Goal: Task Accomplishment & Management: Use online tool/utility

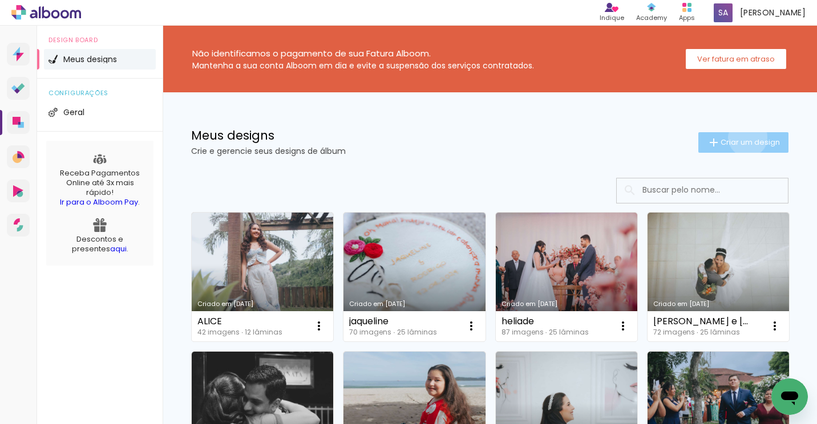
click at [737, 139] on span "Criar um design" at bounding box center [749, 142] width 59 height 7
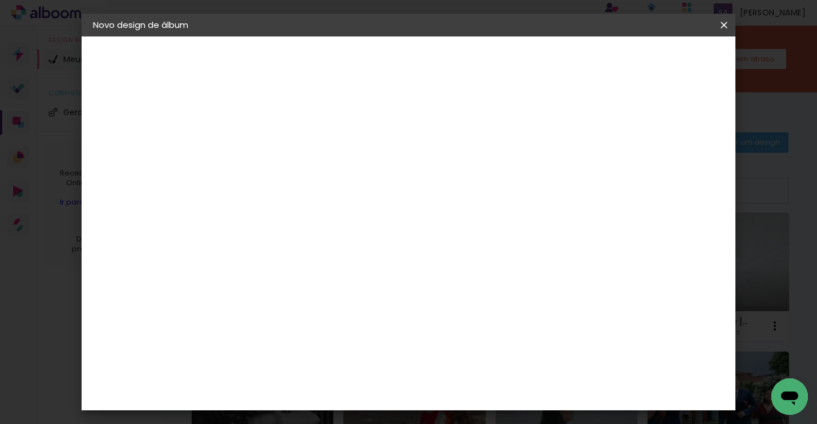
click at [279, 159] on input at bounding box center [279, 153] width 0 height 18
type input "carol e [PERSON_NAME]"
type paper-input "carol e [PERSON_NAME]"
click at [0, 0] on slot "Avançar" at bounding box center [0, 0] width 0 height 0
click at [493, 162] on paper-item "Tamanho Livre" at bounding box center [439, 173] width 110 height 25
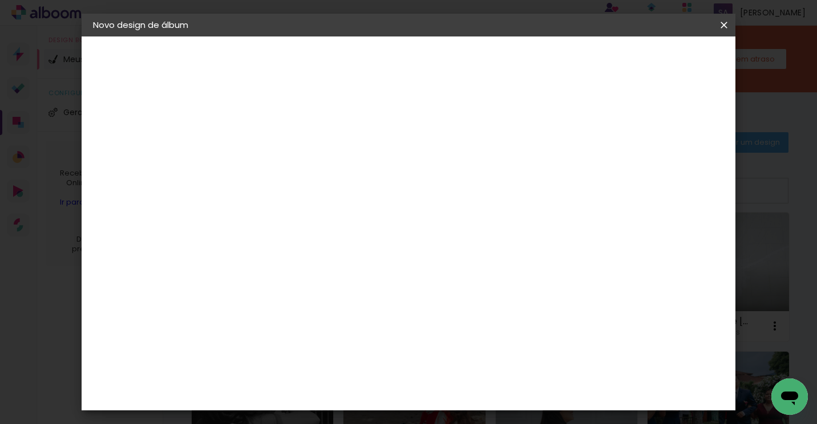
click at [0, 0] on slot "Avançar" at bounding box center [0, 0] width 0 height 0
drag, startPoint x: 248, startPoint y: 195, endPoint x: 237, endPoint y: 195, distance: 10.9
click at [237, 195] on input "30" at bounding box center [244, 194] width 30 height 17
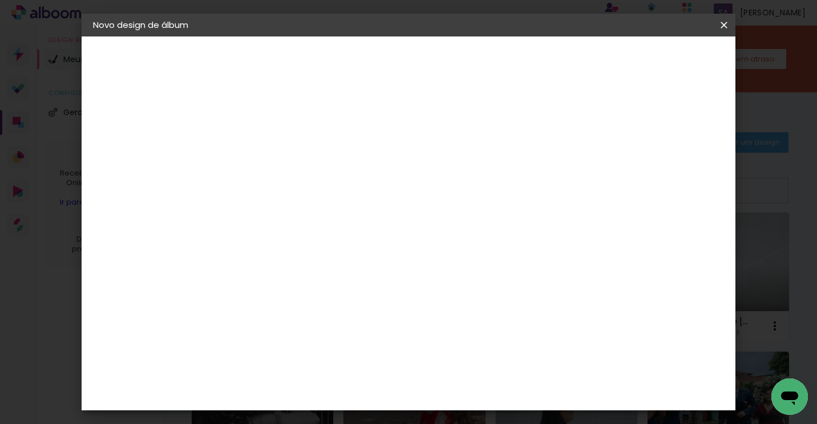
type input "20"
type paper-input "20"
click at [652, 60] on span "Iniciar design" at bounding box center [626, 60] width 52 height 8
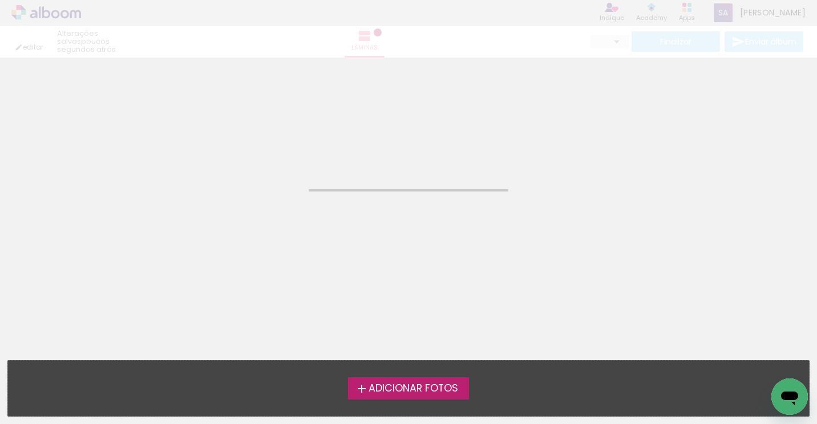
click at [422, 394] on span "Adicionar Fotos" at bounding box center [413, 389] width 90 height 10
click at [0, 0] on input "file" at bounding box center [0, 0] width 0 height 0
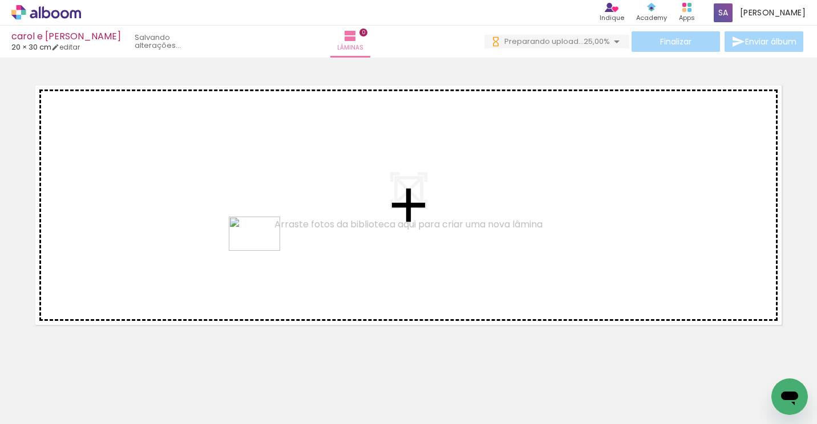
drag, startPoint x: 502, startPoint y: 396, endPoint x: 263, endPoint y: 250, distance: 280.1
click at [263, 250] on quentale-workspace at bounding box center [408, 212] width 817 height 424
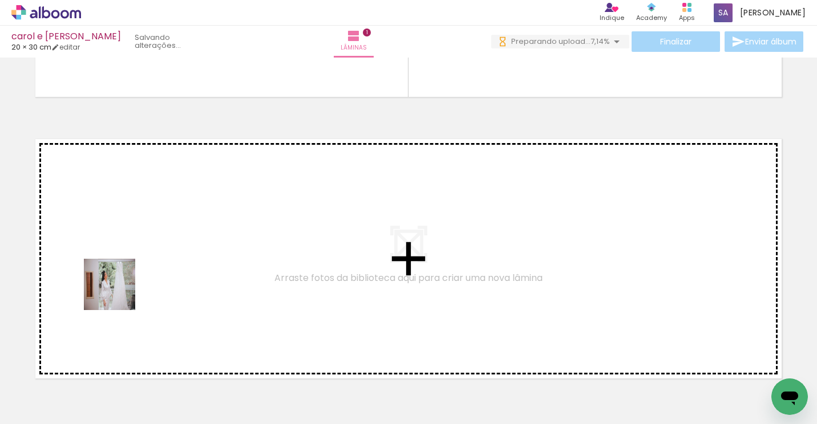
drag, startPoint x: 114, startPoint y: 392, endPoint x: 118, endPoint y: 292, distance: 100.5
click at [118, 292] on quentale-workspace at bounding box center [408, 212] width 817 height 424
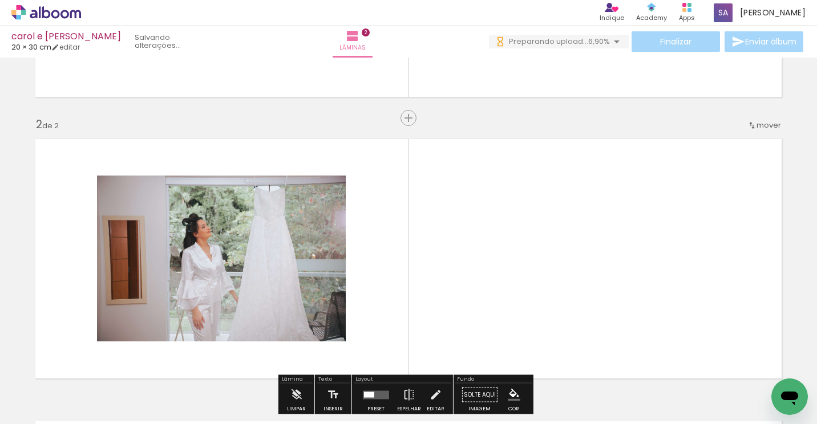
scroll to position [294, 0]
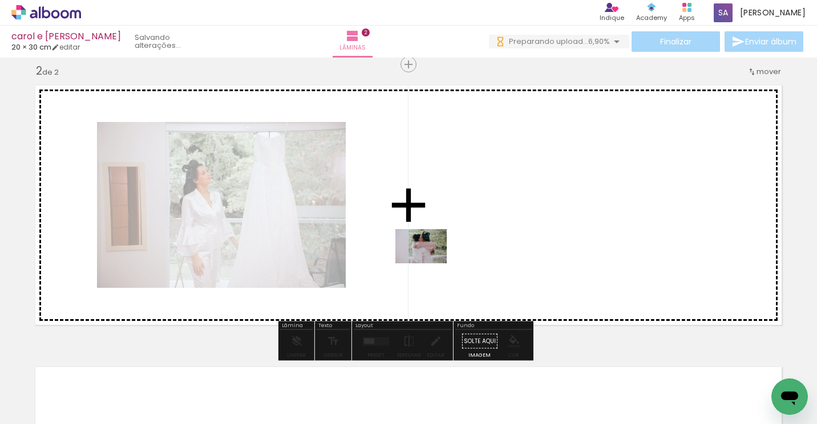
drag, startPoint x: 188, startPoint y: 394, endPoint x: 429, endPoint y: 264, distance: 274.9
click at [429, 264] on quentale-workspace at bounding box center [408, 212] width 817 height 424
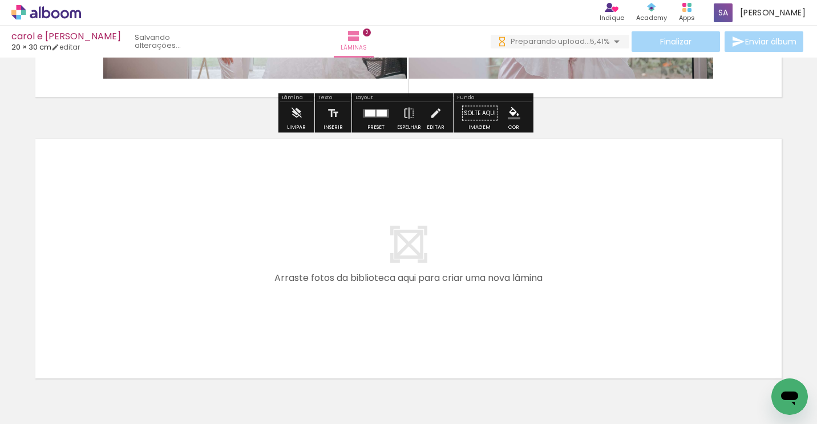
scroll to position [579, 0]
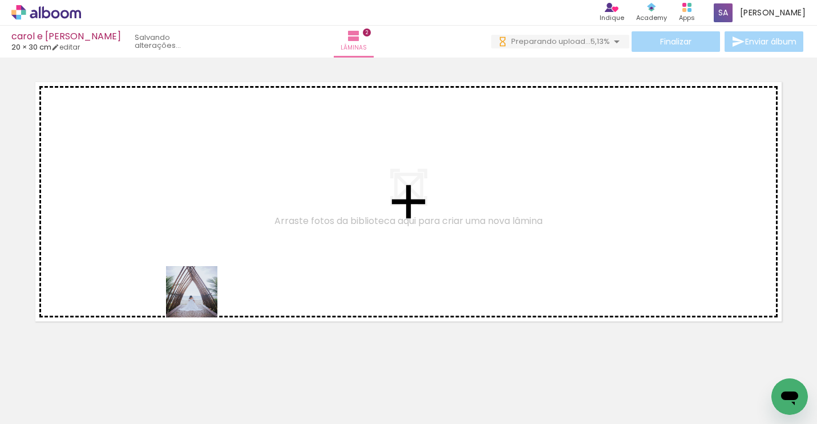
drag, startPoint x: 237, startPoint y: 384, endPoint x: 200, endPoint y: 299, distance: 93.2
click at [200, 298] on quentale-workspace at bounding box center [408, 212] width 817 height 424
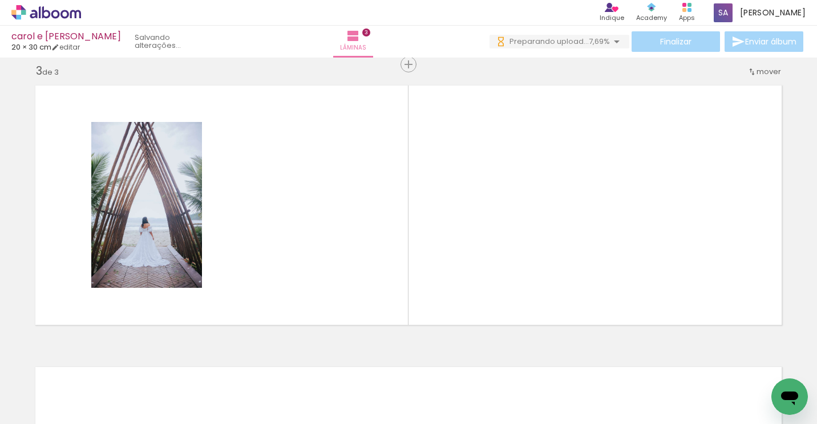
scroll to position [0, 0]
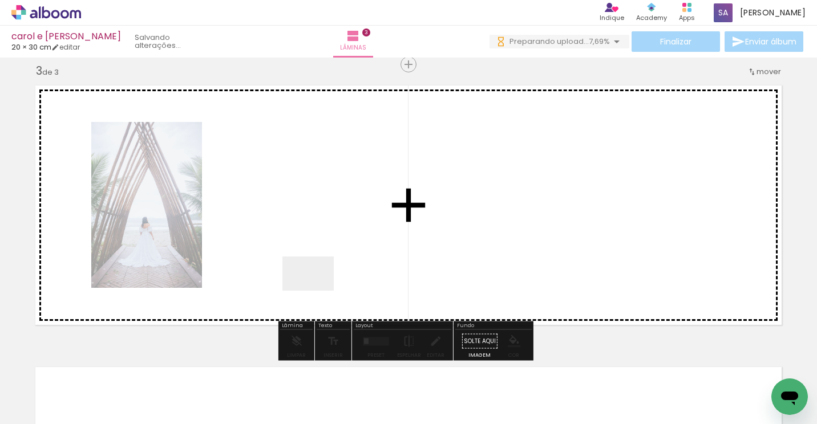
drag, startPoint x: 301, startPoint y: 383, endPoint x: 317, endPoint y: 290, distance: 94.4
click at [317, 290] on quentale-workspace at bounding box center [408, 212] width 817 height 424
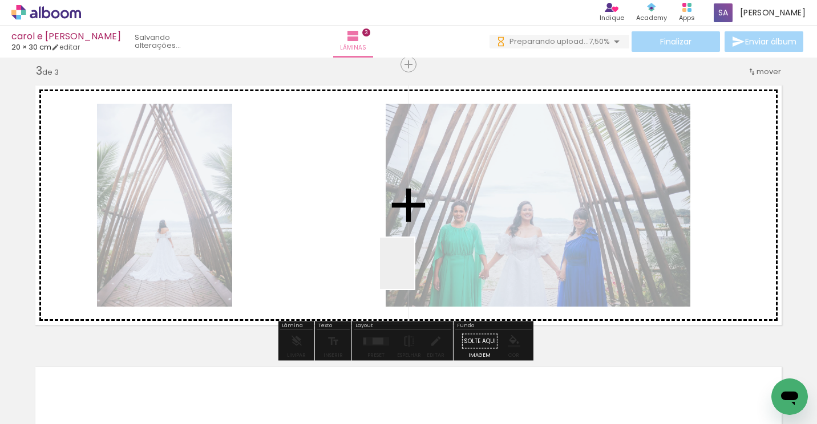
drag, startPoint x: 371, startPoint y: 400, endPoint x: 414, endPoint y: 272, distance: 135.5
click at [414, 272] on quentale-workspace at bounding box center [408, 212] width 817 height 424
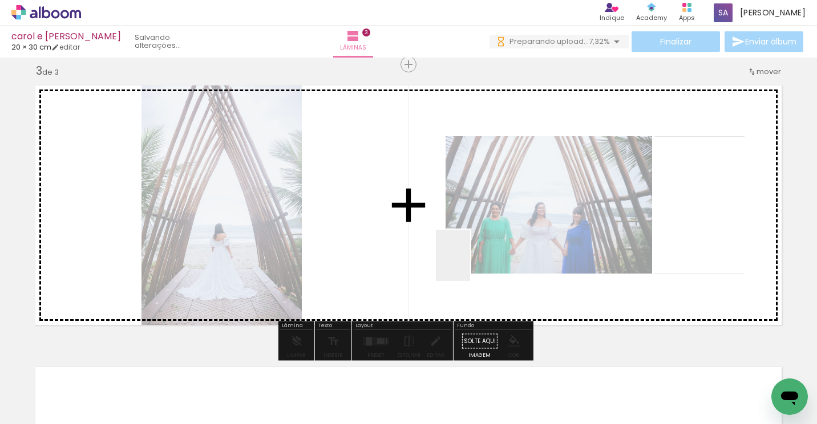
drag, startPoint x: 435, startPoint y: 390, endPoint x: 470, endPoint y: 264, distance: 130.9
click at [470, 264] on quentale-workspace at bounding box center [408, 212] width 817 height 424
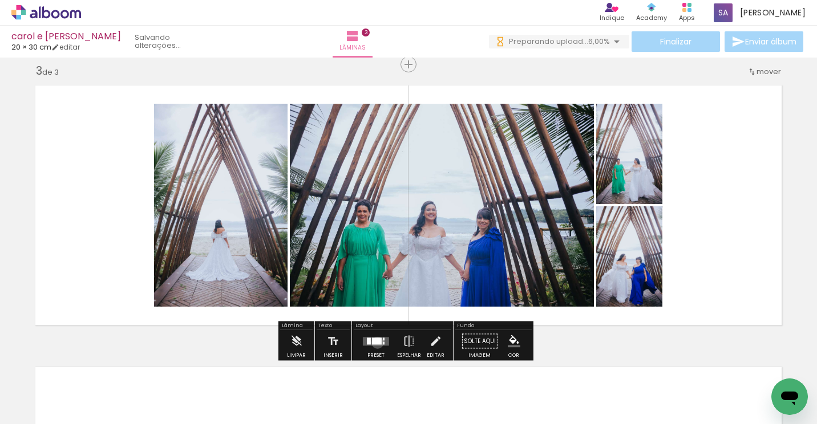
click at [375, 343] on div at bounding box center [377, 341] width 10 height 7
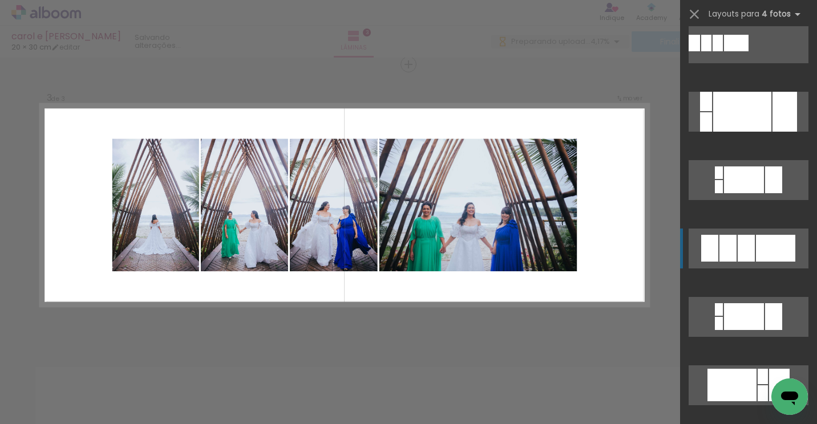
click at [760, 253] on div at bounding box center [775, 248] width 39 height 27
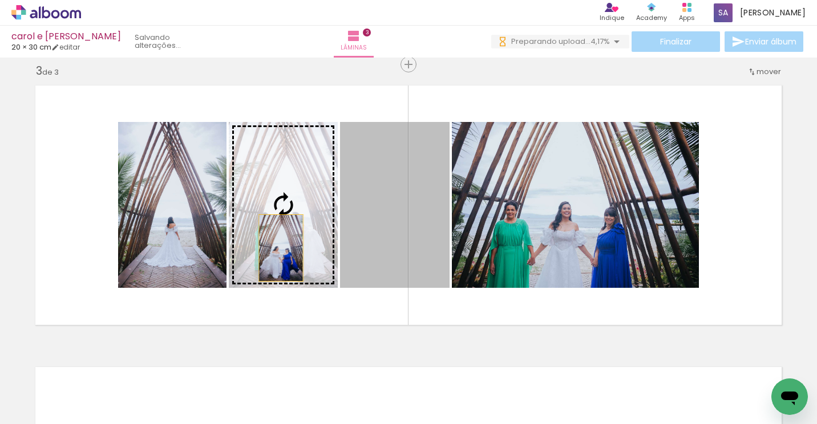
drag, startPoint x: 371, startPoint y: 242, endPoint x: 276, endPoint y: 248, distance: 94.9
click at [0, 0] on slot at bounding box center [0, 0] width 0 height 0
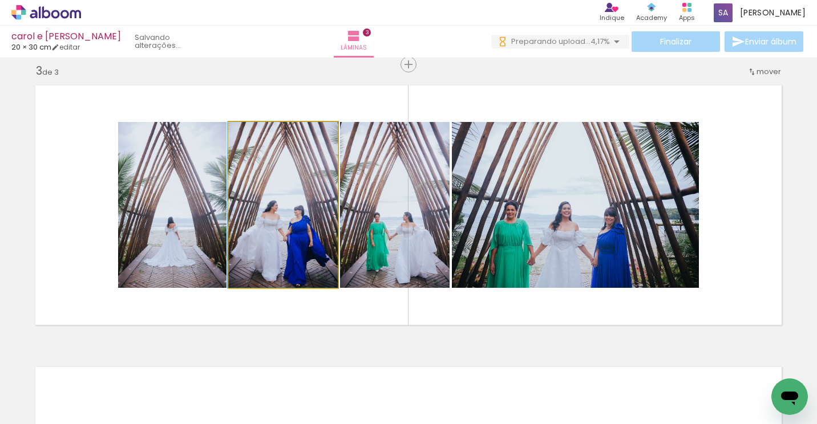
click at [275, 248] on quentale-photo at bounding box center [283, 205] width 109 height 166
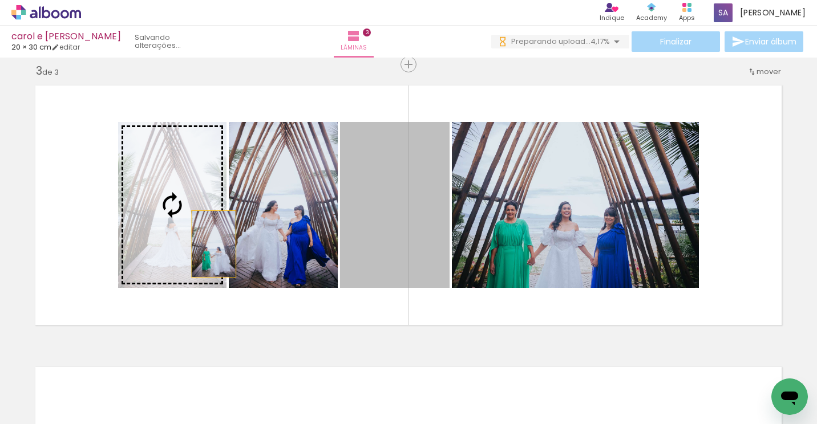
drag, startPoint x: 389, startPoint y: 236, endPoint x: 208, endPoint y: 244, distance: 181.6
click at [0, 0] on slot at bounding box center [0, 0] width 0 height 0
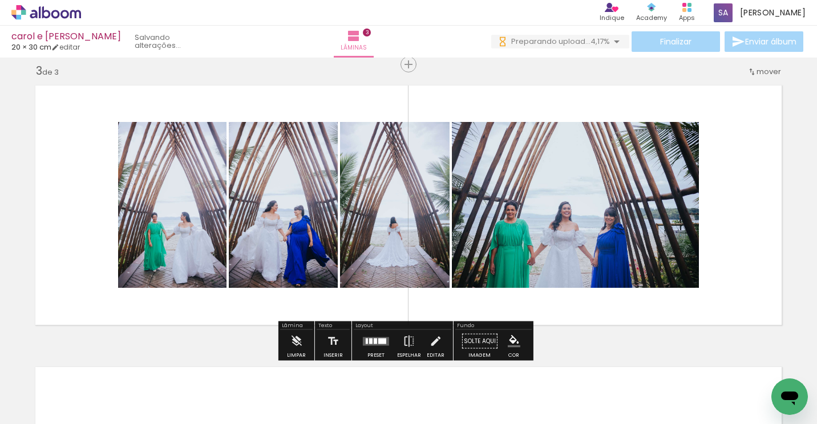
click at [370, 340] on quentale-layouter at bounding box center [376, 341] width 26 height 9
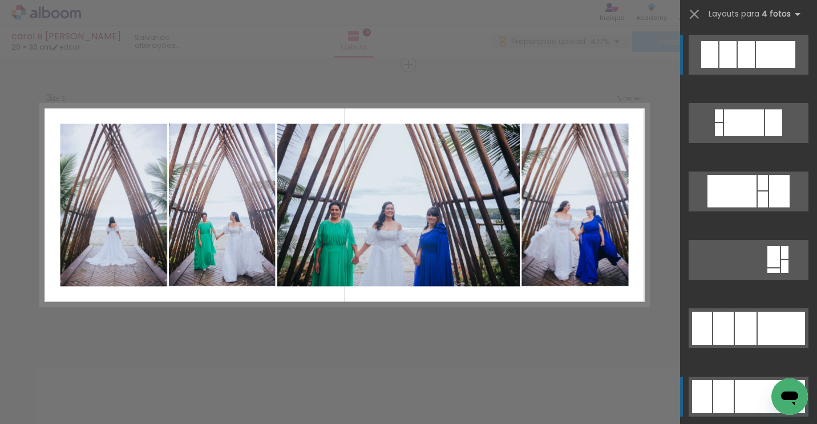
click at [750, 396] on div at bounding box center [759, 396] width 49 height 33
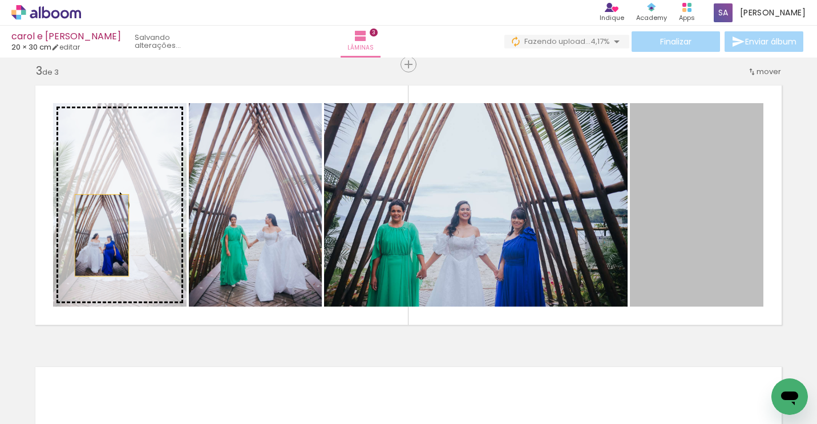
drag, startPoint x: 699, startPoint y: 227, endPoint x: 98, endPoint y: 236, distance: 601.2
click at [0, 0] on slot at bounding box center [0, 0] width 0 height 0
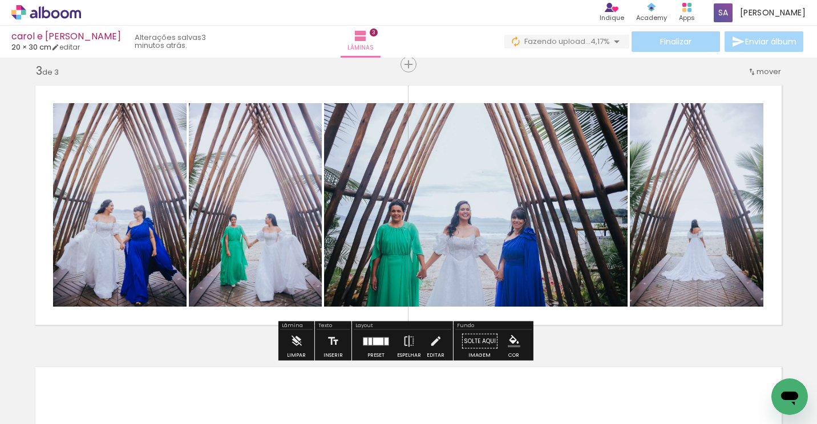
drag, startPoint x: 373, startPoint y: 345, endPoint x: 576, endPoint y: 333, distance: 202.8
click at [374, 345] on quentale-layouter at bounding box center [376, 341] width 26 height 9
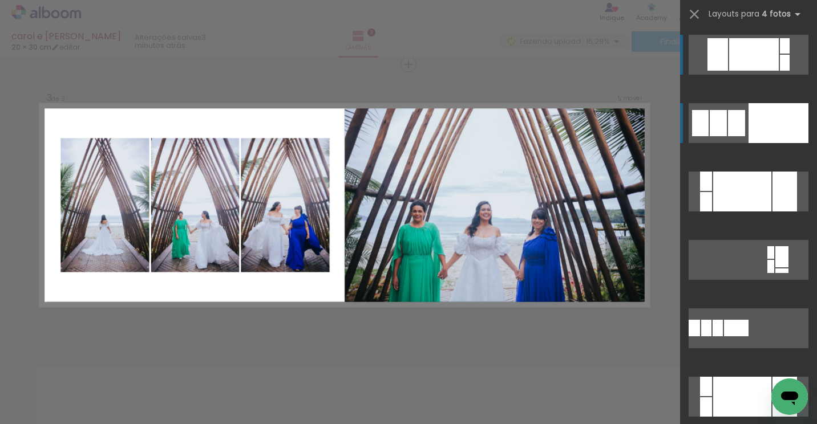
click at [772, 123] on div at bounding box center [778, 123] width 60 height 40
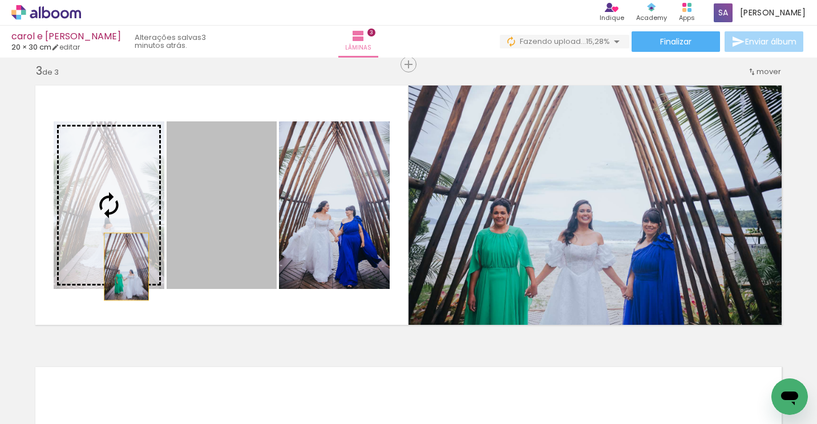
drag, startPoint x: 155, startPoint y: 267, endPoint x: 114, endPoint y: 263, distance: 40.7
click at [0, 0] on slot at bounding box center [0, 0] width 0 height 0
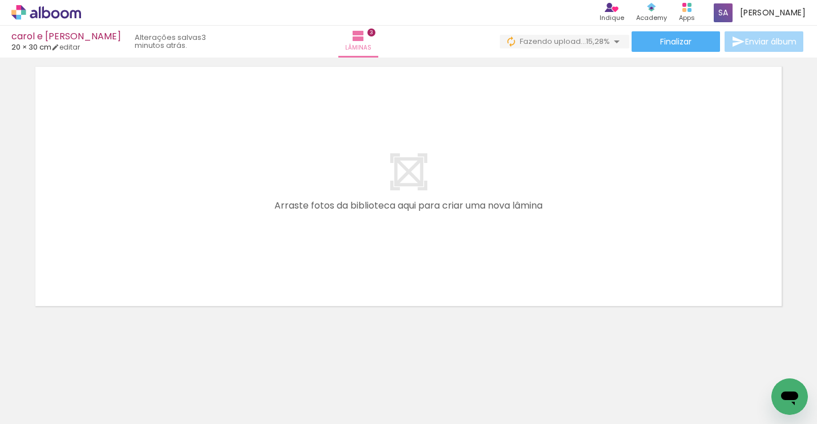
scroll to position [0, 265]
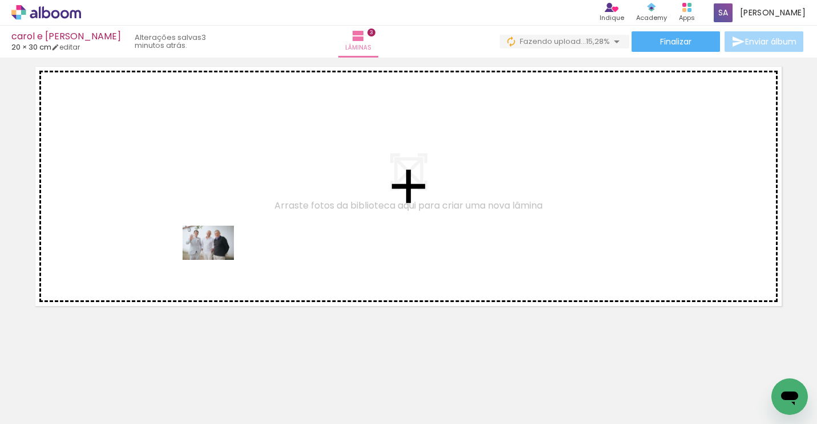
drag, startPoint x: 353, startPoint y: 390, endPoint x: 217, endPoint y: 260, distance: 188.4
click at [217, 260] on quentale-workspace at bounding box center [408, 212] width 817 height 424
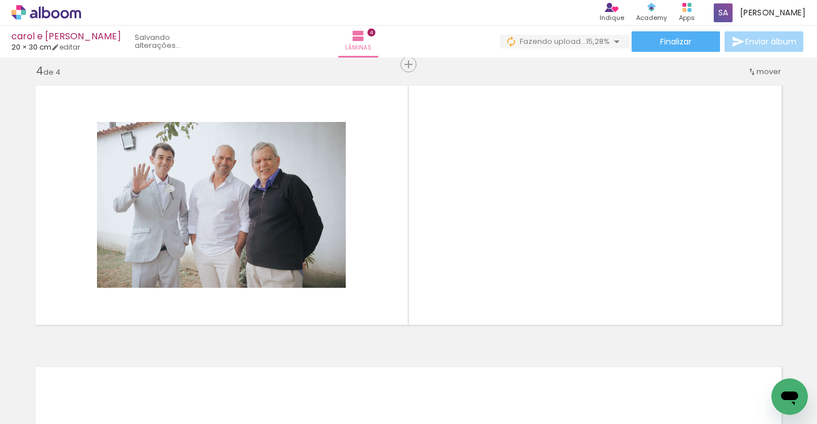
scroll to position [0, 3880]
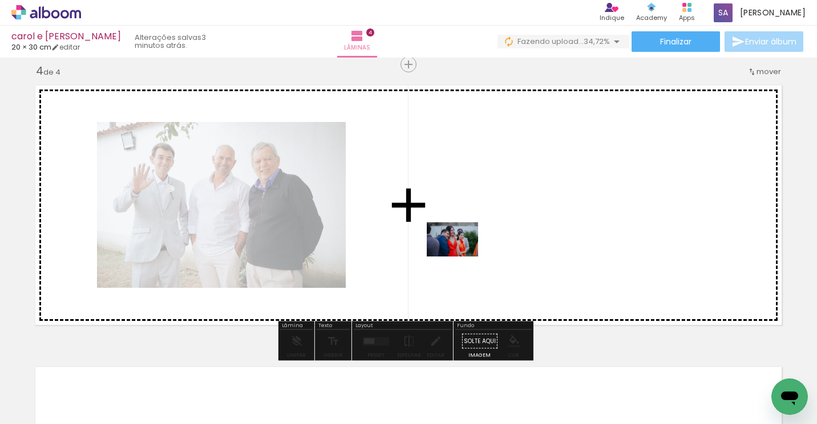
drag, startPoint x: 580, startPoint y: 396, endPoint x: 461, endPoint y: 257, distance: 183.3
click at [461, 257] on quentale-workspace at bounding box center [408, 212] width 817 height 424
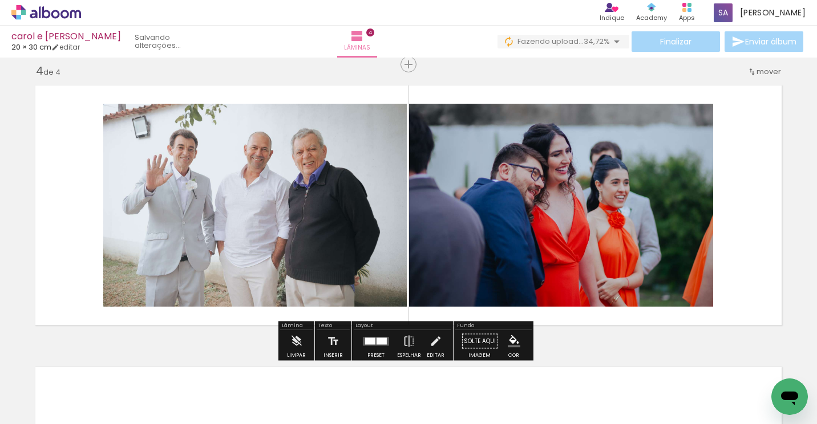
click at [373, 340] on quentale-layouter at bounding box center [376, 341] width 26 height 9
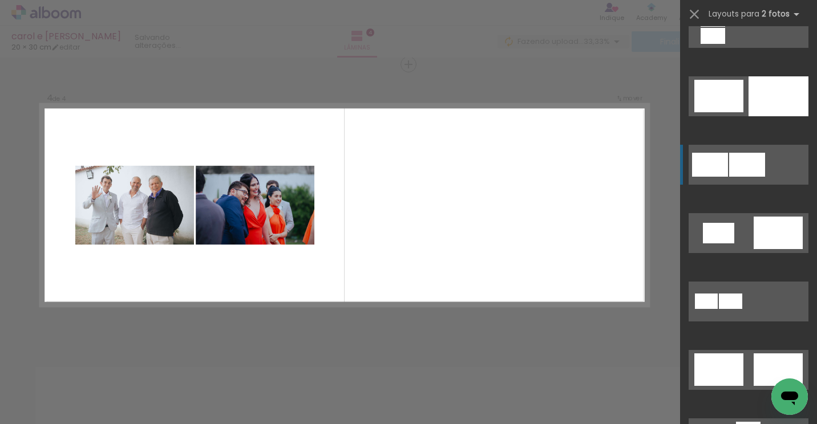
scroll to position [171, 0]
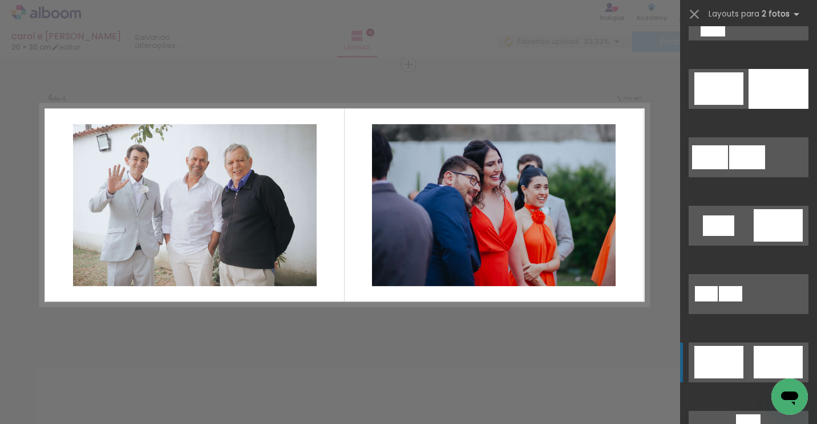
click at [757, 359] on div at bounding box center [777, 362] width 49 height 33
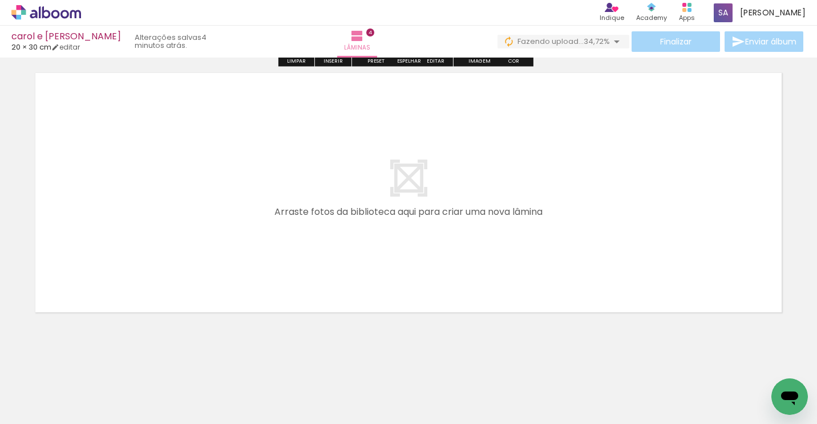
scroll to position [1158, 0]
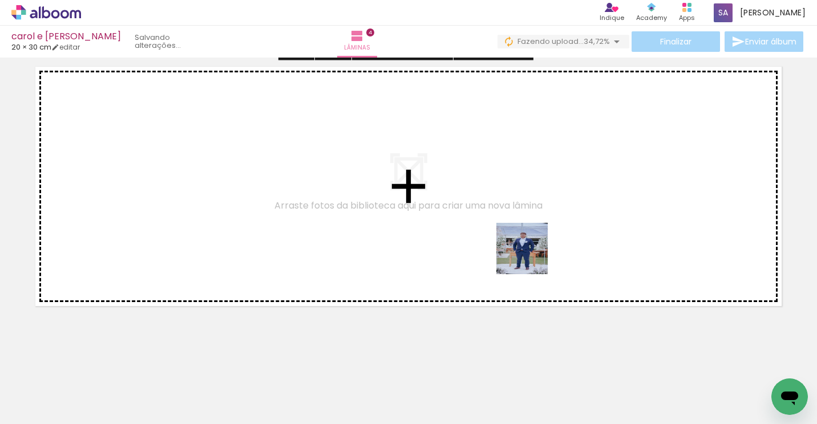
drag, startPoint x: 523, startPoint y: 395, endPoint x: 533, endPoint y: 248, distance: 147.5
click at [533, 248] on quentale-workspace at bounding box center [408, 212] width 817 height 424
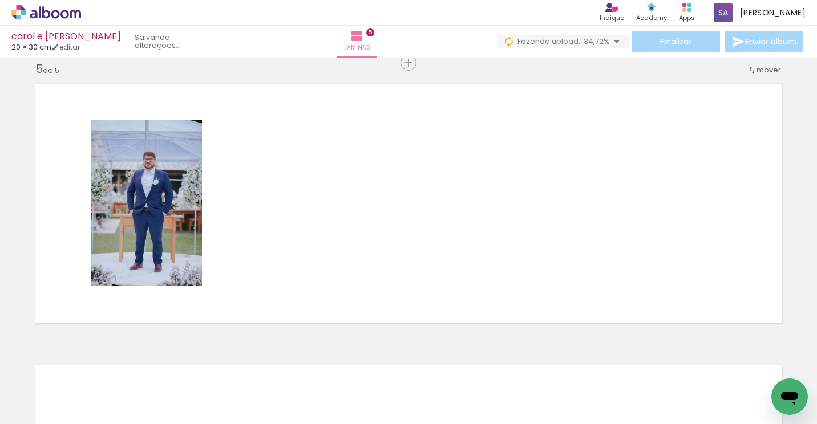
scroll to position [1139, 0]
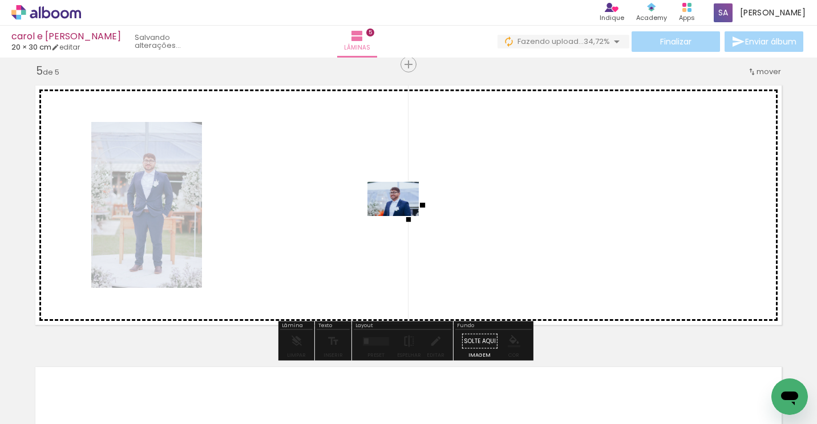
drag, startPoint x: 458, startPoint y: 380, endPoint x: 402, endPoint y: 216, distance: 173.2
click at [402, 216] on quentale-workspace at bounding box center [408, 212] width 817 height 424
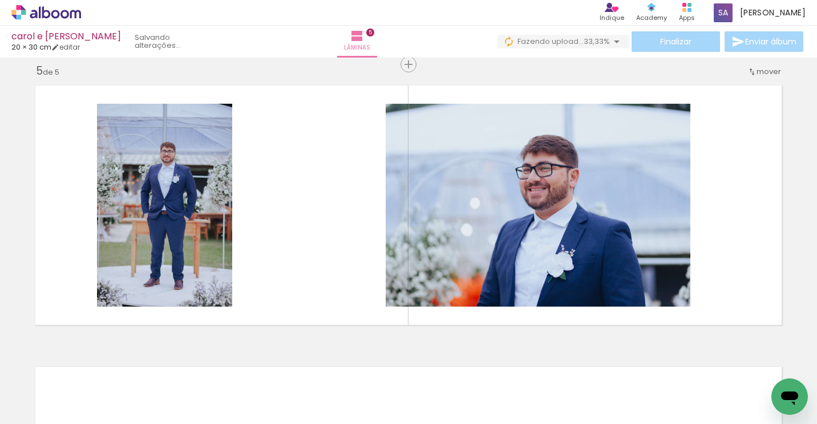
scroll to position [0, 289]
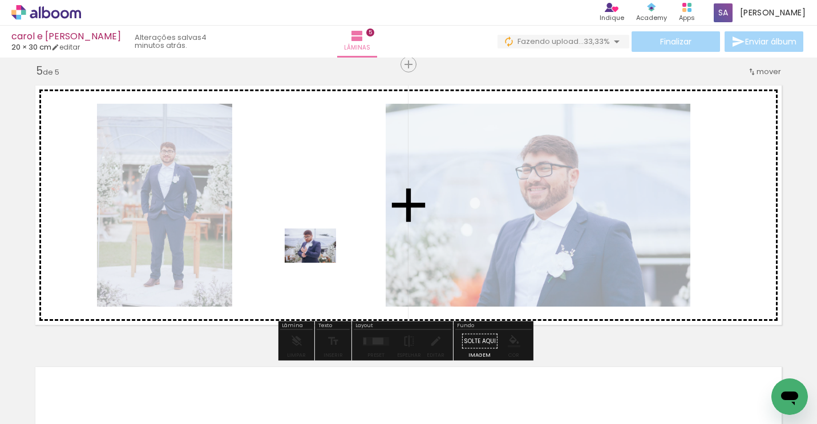
drag, startPoint x: 291, startPoint y: 404, endPoint x: 319, endPoint y: 263, distance: 143.6
click at [319, 263] on quentale-workspace at bounding box center [408, 212] width 817 height 424
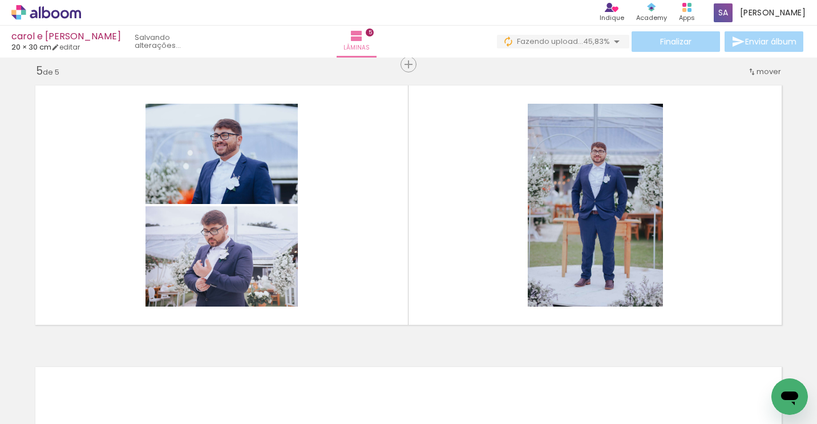
scroll to position [0, 3129]
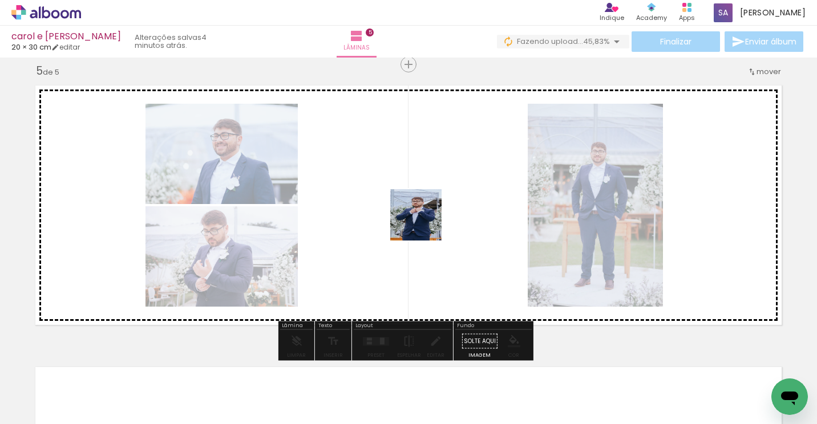
drag, startPoint x: 562, startPoint y: 384, endPoint x: 424, endPoint y: 222, distance: 213.6
click at [424, 222] on quentale-workspace at bounding box center [408, 212] width 817 height 424
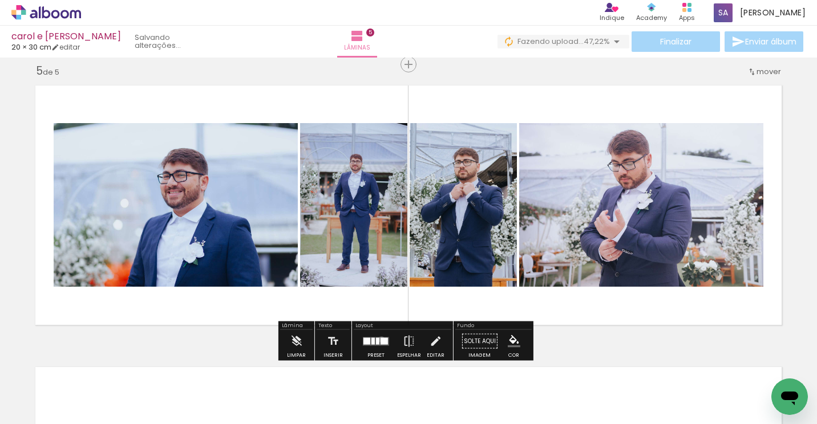
click at [380, 339] on div at bounding box center [383, 341] width 7 height 7
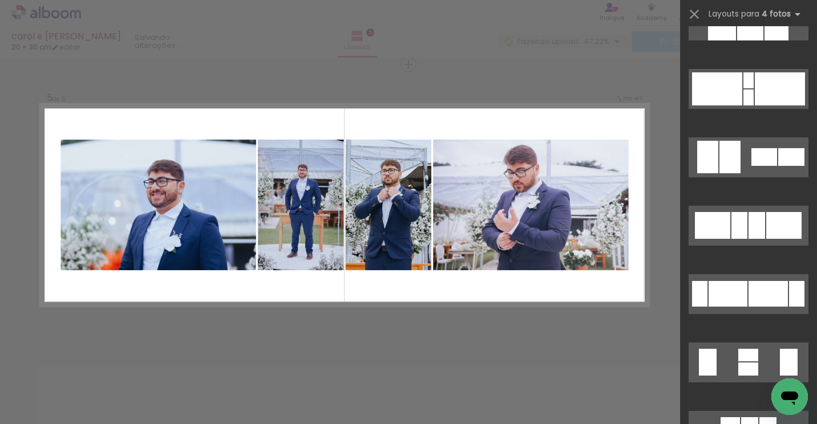
scroll to position [0, 0]
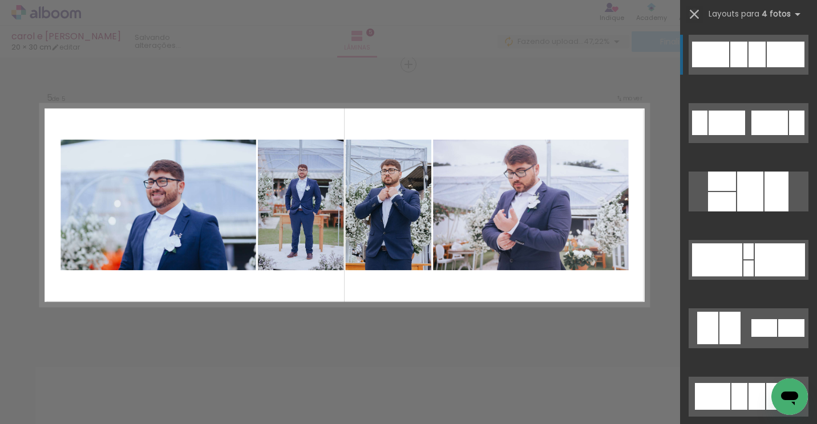
click at [692, 10] on iron-icon at bounding box center [694, 14] width 16 height 16
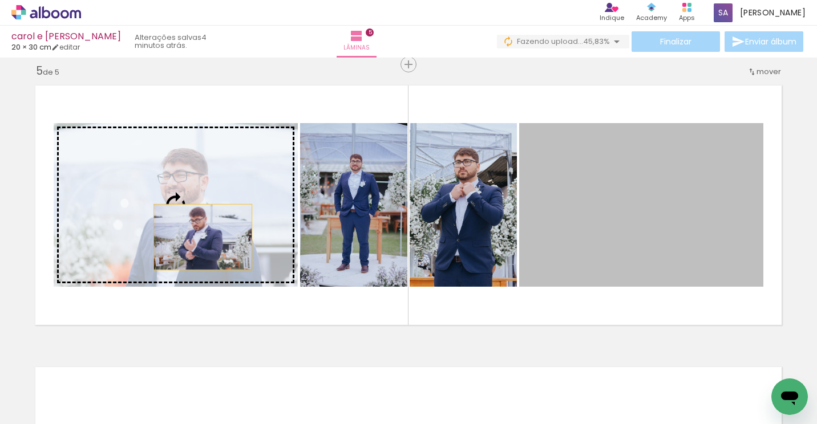
drag, startPoint x: 562, startPoint y: 237, endPoint x: 187, endPoint y: 237, distance: 374.7
click at [0, 0] on slot at bounding box center [0, 0] width 0 height 0
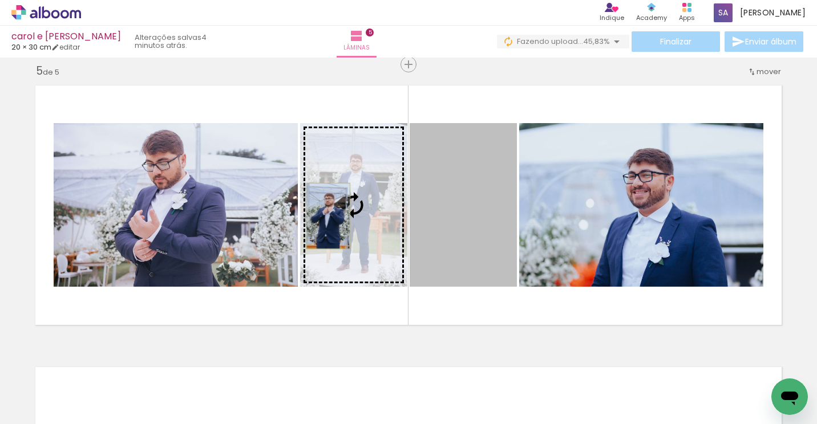
drag, startPoint x: 449, startPoint y: 209, endPoint x: 324, endPoint y: 216, distance: 125.7
click at [0, 0] on slot at bounding box center [0, 0] width 0 height 0
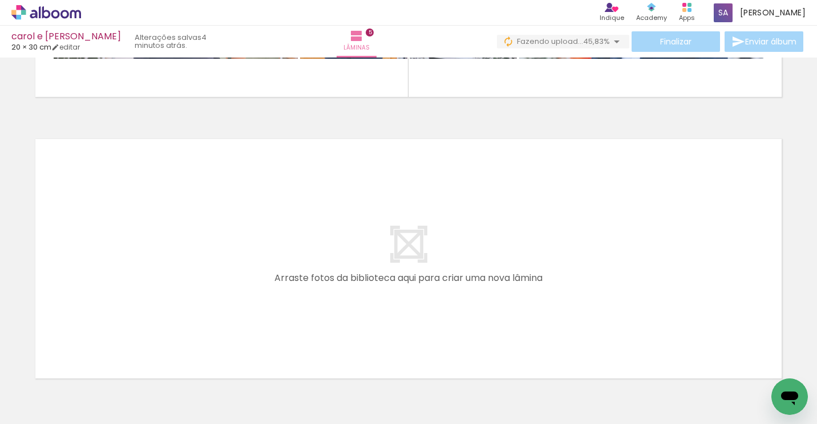
scroll to position [0, 3200]
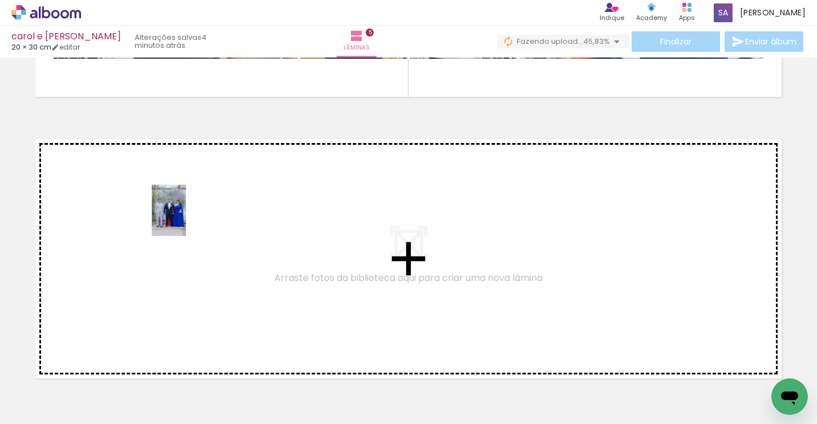
drag, startPoint x: 558, startPoint y: 389, endPoint x: 186, endPoint y: 219, distance: 408.9
click at [186, 219] on quentale-workspace at bounding box center [408, 212] width 817 height 424
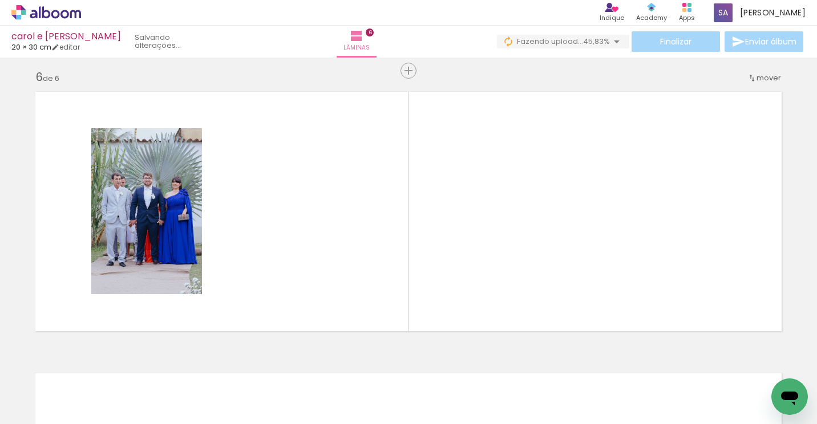
scroll to position [1421, 0]
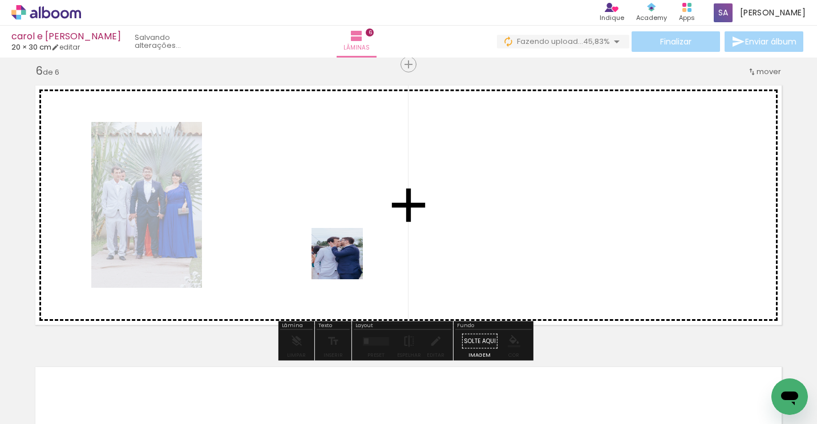
drag, startPoint x: 628, startPoint y: 398, endPoint x: 291, endPoint y: 235, distance: 374.0
click at [291, 235] on quentale-workspace at bounding box center [408, 212] width 817 height 424
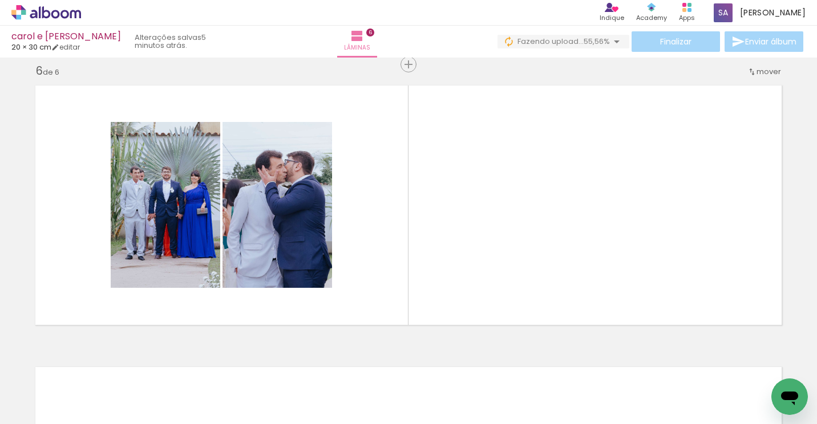
scroll to position [0, 3394]
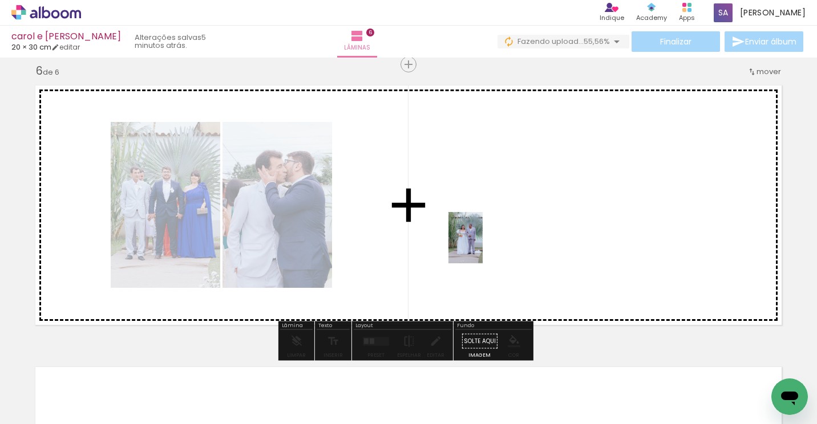
drag, startPoint x: 496, startPoint y: 391, endPoint x: 555, endPoint y: 347, distance: 73.5
click at [482, 244] on quentale-workspace at bounding box center [408, 212] width 817 height 424
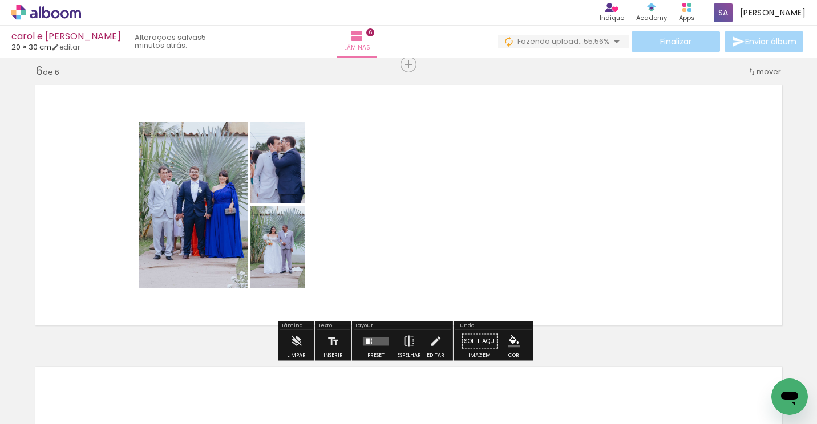
scroll to position [0, 3880]
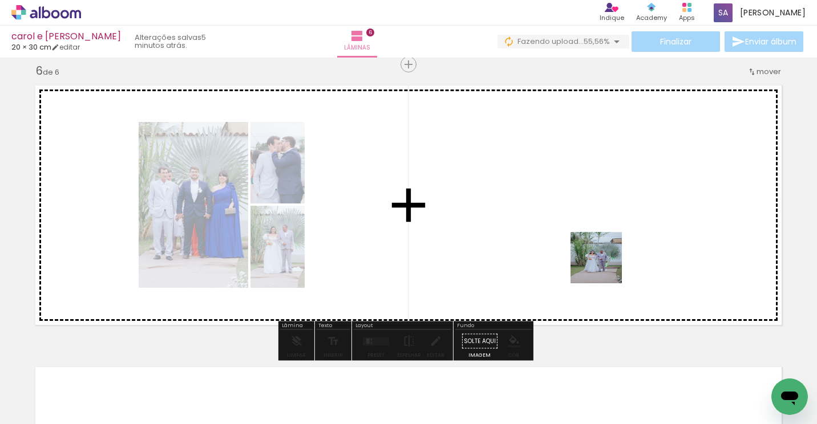
drag, startPoint x: 649, startPoint y: 379, endPoint x: 590, endPoint y: 235, distance: 155.3
click at [590, 235] on quentale-workspace at bounding box center [408, 212] width 817 height 424
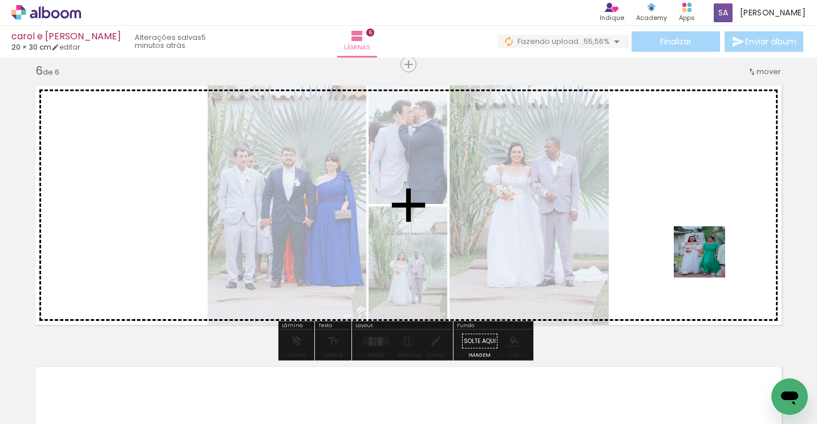
drag, startPoint x: 709, startPoint y: 395, endPoint x: 621, endPoint y: 283, distance: 142.5
click at [707, 255] on quentale-workspace at bounding box center [408, 212] width 817 height 424
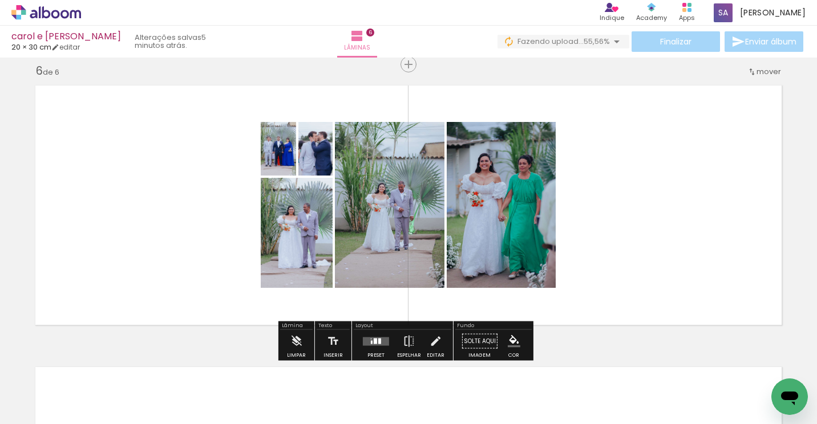
drag, startPoint x: 374, startPoint y: 339, endPoint x: 464, endPoint y: 362, distance: 92.6
click at [0, 0] on slot at bounding box center [0, 0] width 0 height 0
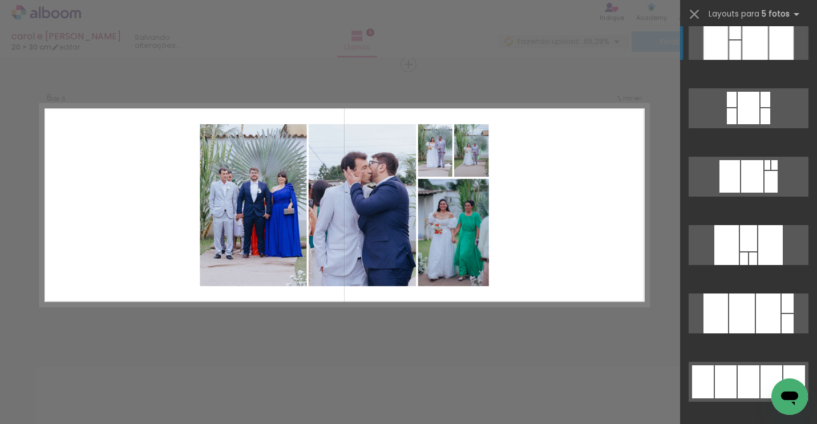
scroll to position [285, 0]
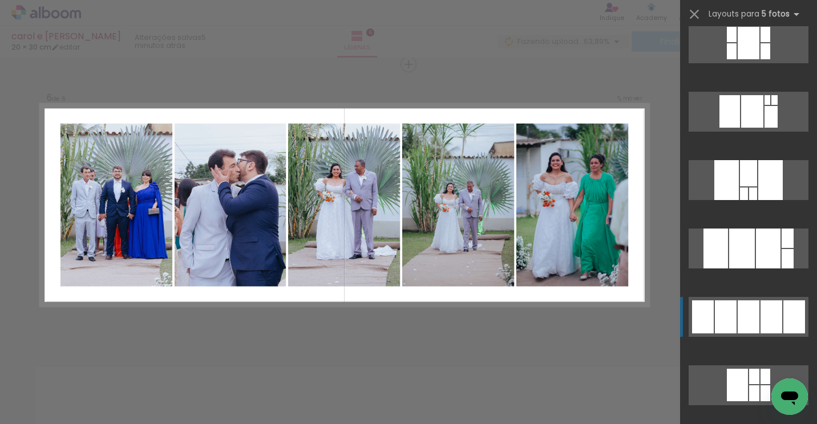
click at [739, 317] on div at bounding box center [749, 317] width 22 height 33
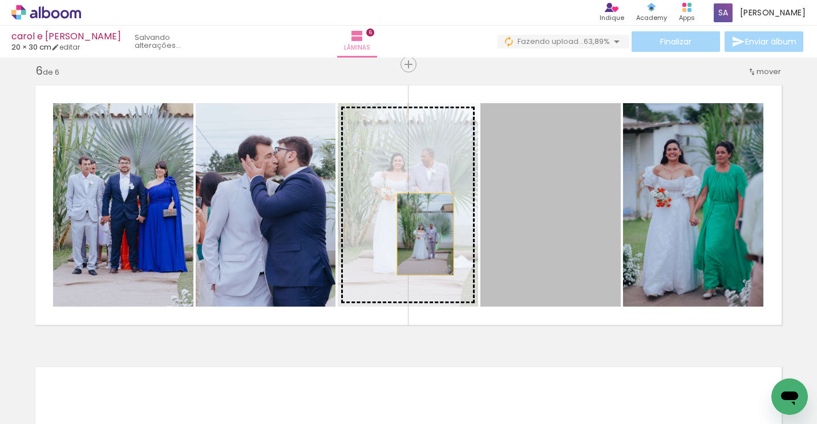
drag, startPoint x: 549, startPoint y: 231, endPoint x: 409, endPoint y: 234, distance: 139.8
click at [0, 0] on slot at bounding box center [0, 0] width 0 height 0
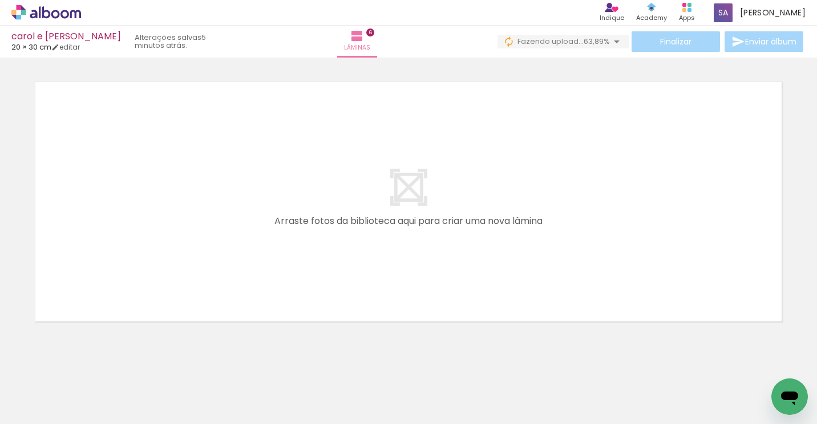
scroll to position [0, 423]
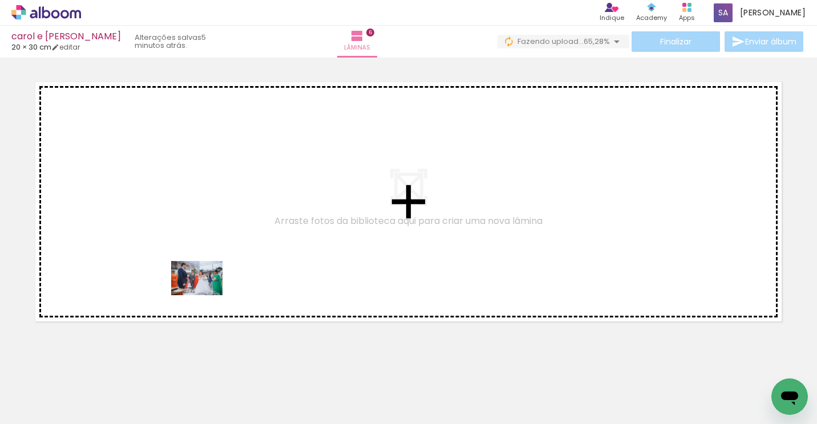
drag, startPoint x: 267, startPoint y: 392, endPoint x: 205, endPoint y: 295, distance: 114.9
click at [205, 295] on quentale-workspace at bounding box center [408, 212] width 817 height 424
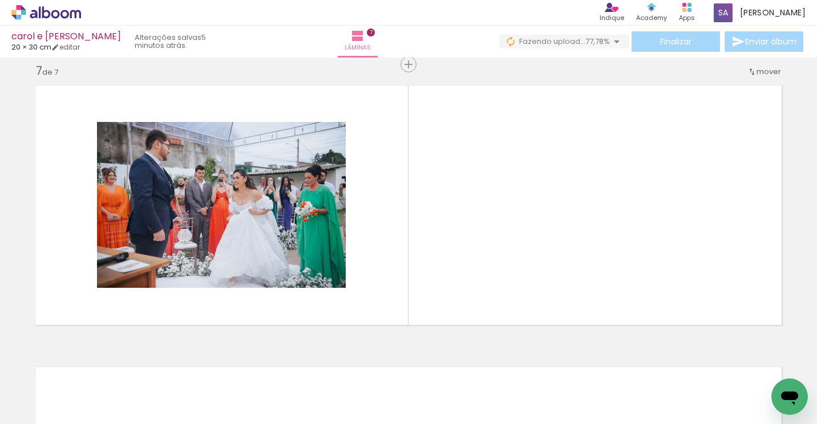
scroll to position [0, 648]
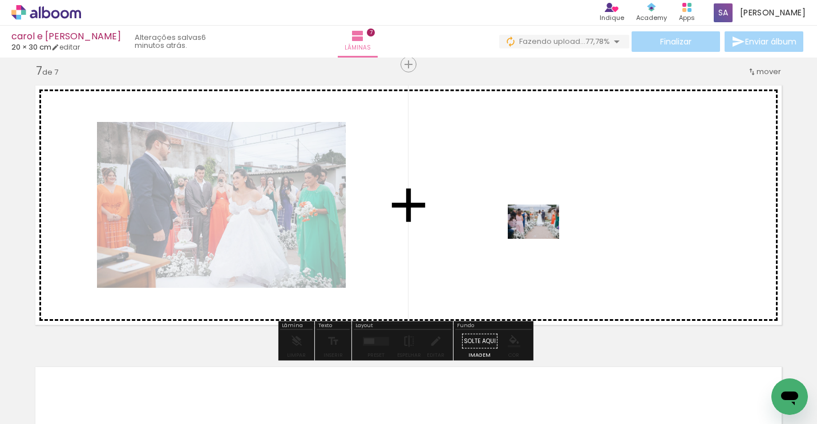
drag, startPoint x: 169, startPoint y: 391, endPoint x: 542, endPoint y: 239, distance: 402.9
click at [542, 239] on quentale-workspace at bounding box center [408, 212] width 817 height 424
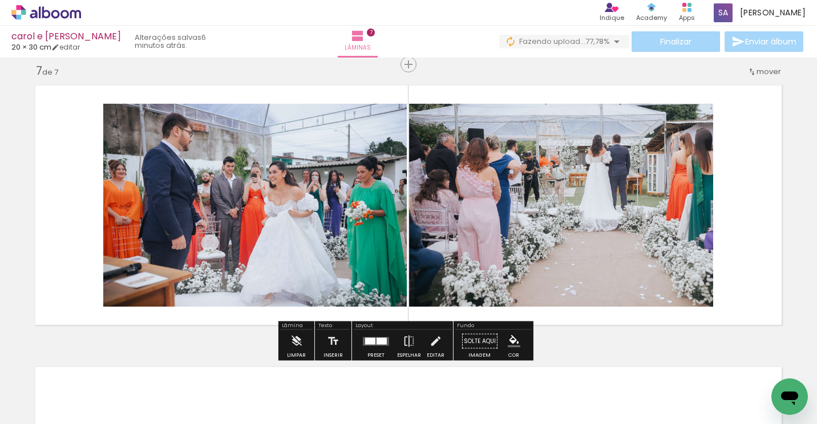
click at [385, 337] on quentale-layouter at bounding box center [376, 341] width 26 height 9
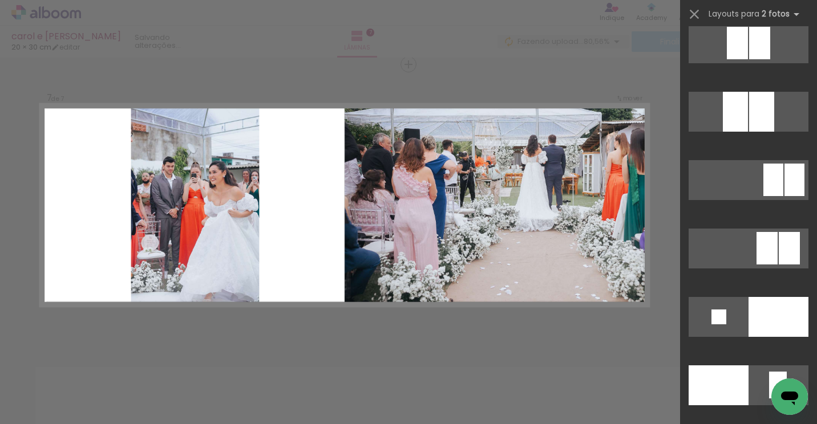
scroll to position [4620, 0]
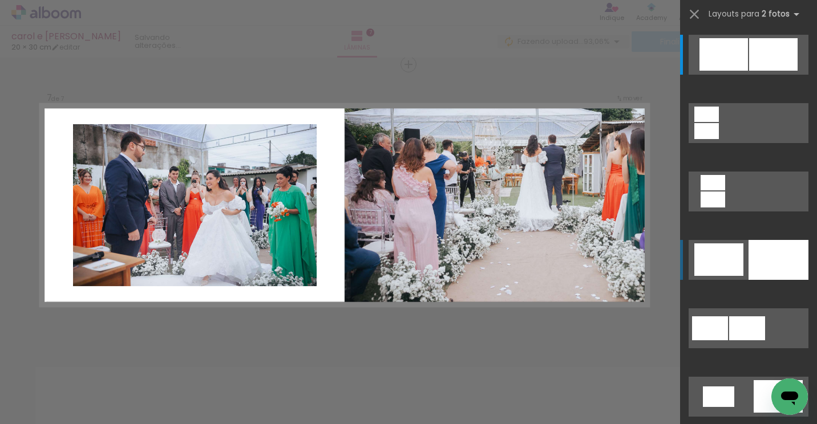
click at [769, 269] on div at bounding box center [778, 260] width 60 height 40
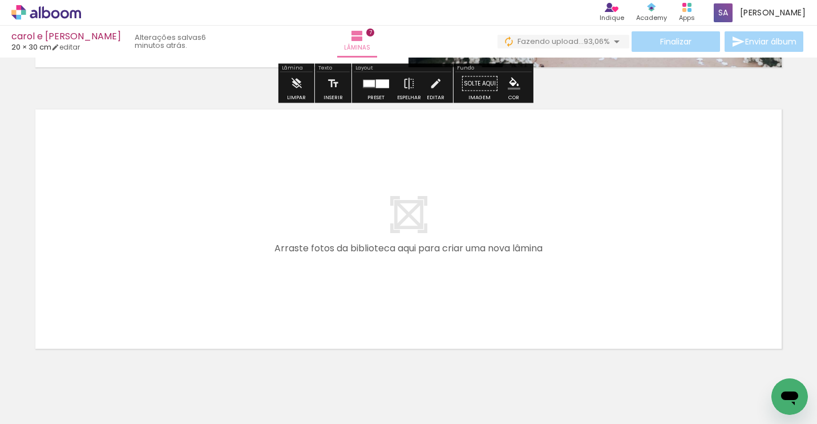
scroll to position [1988, 0]
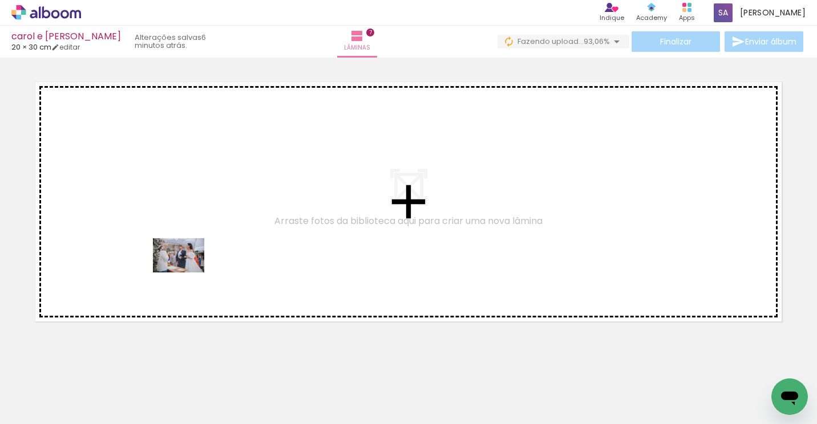
drag, startPoint x: 229, startPoint y: 359, endPoint x: 399, endPoint y: 398, distance: 174.3
click at [187, 272] on quentale-workspace at bounding box center [408, 212] width 817 height 424
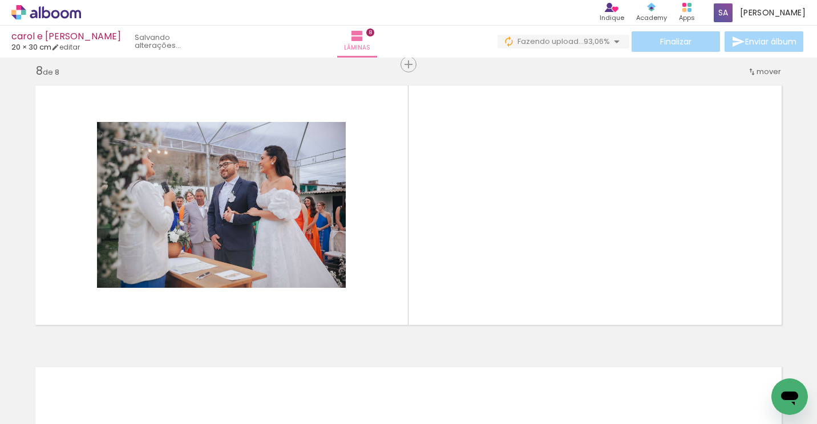
scroll to position [0, 379]
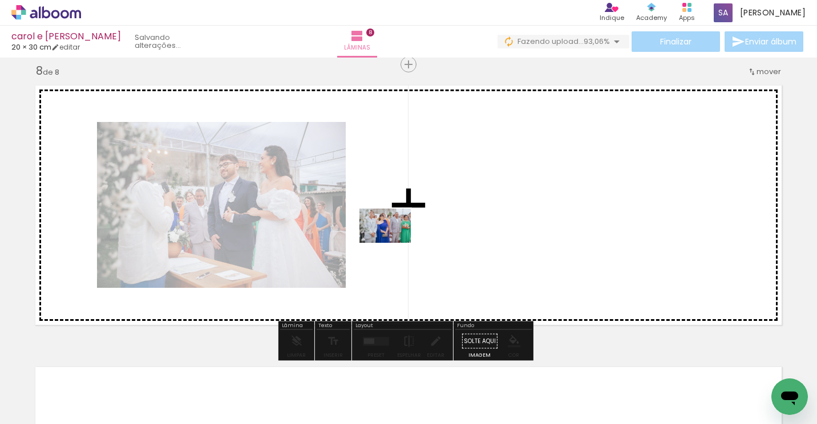
drag, startPoint x: 380, startPoint y: 390, endPoint x: 394, endPoint y: 241, distance: 148.9
click at [394, 241] on quentale-workspace at bounding box center [408, 212] width 817 height 424
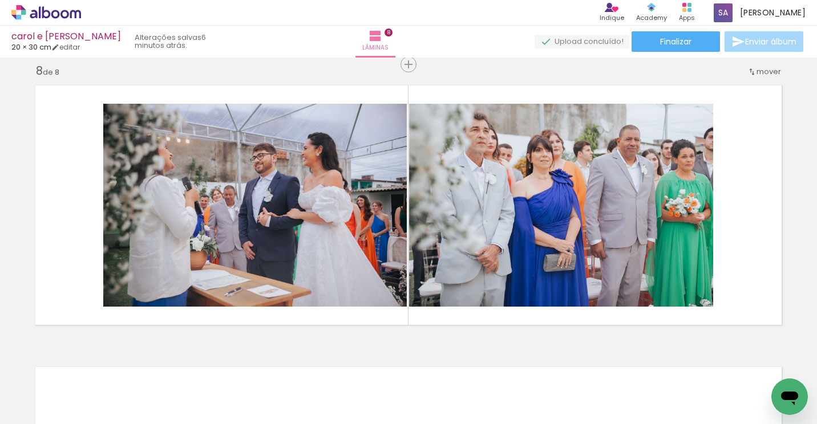
scroll to position [0, 3353]
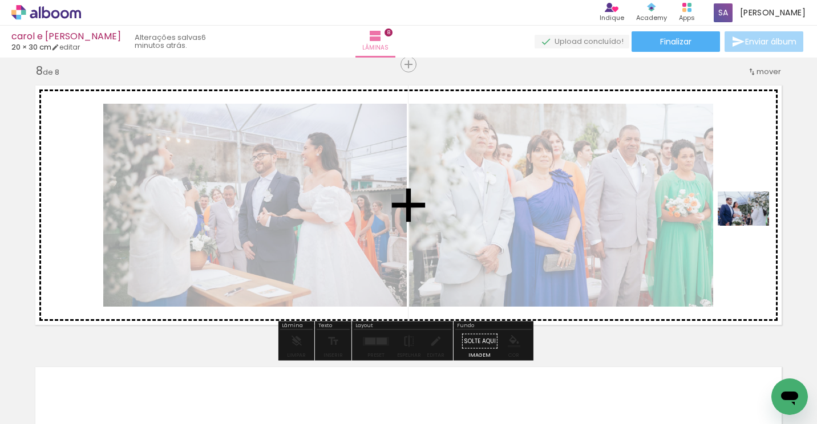
drag, startPoint x: 596, startPoint y: 390, endPoint x: 749, endPoint y: 226, distance: 224.4
click at [749, 226] on quentale-workspace at bounding box center [408, 212] width 817 height 424
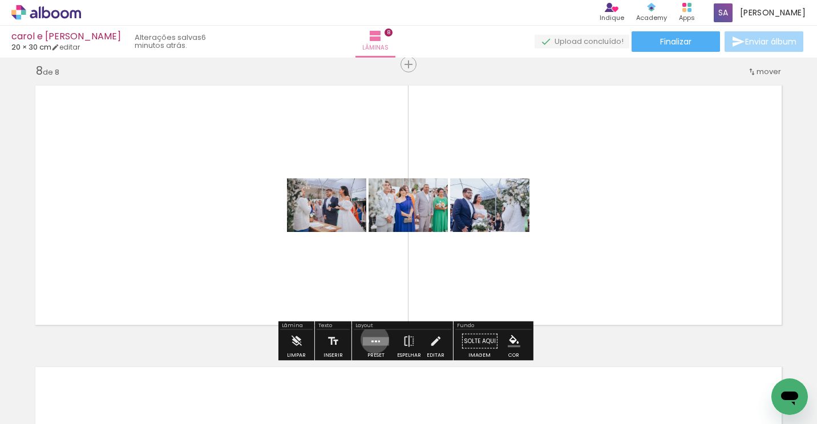
drag, startPoint x: 374, startPoint y: 339, endPoint x: 761, endPoint y: 224, distance: 404.6
click at [375, 338] on quentale-layouter at bounding box center [376, 341] width 26 height 9
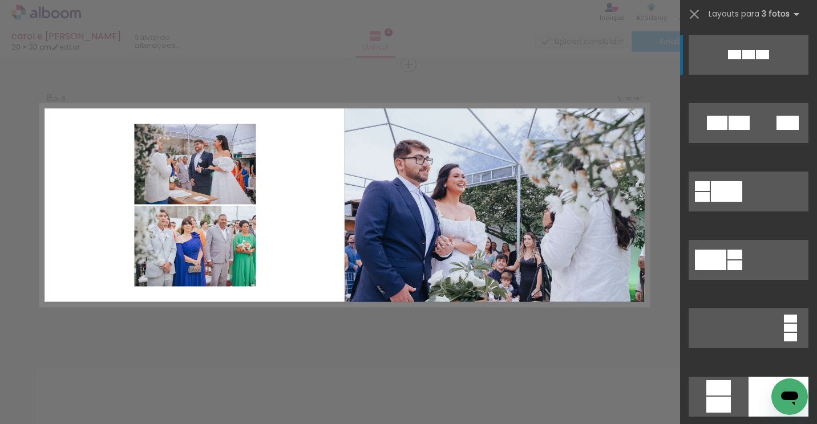
scroll to position [171, 0]
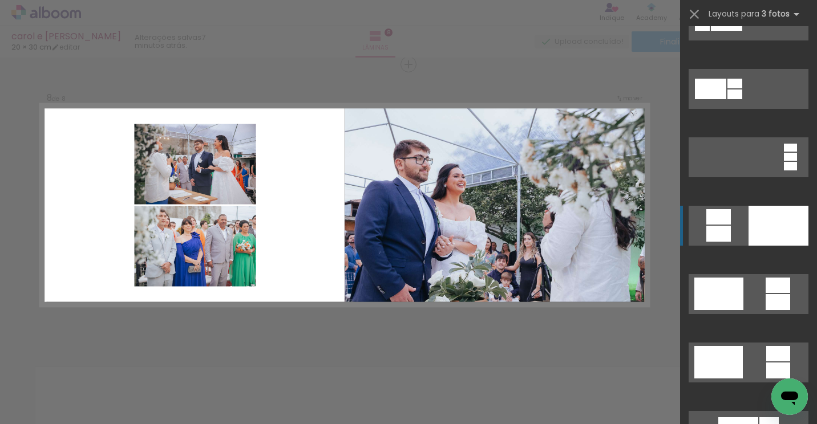
click at [780, 229] on div at bounding box center [778, 226] width 60 height 40
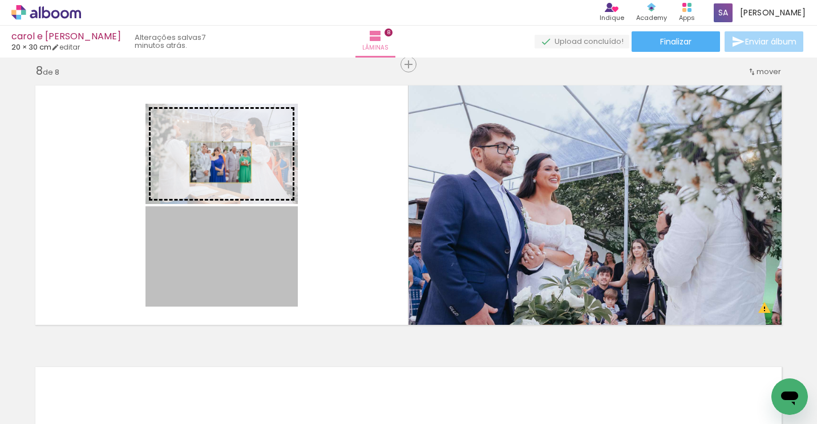
drag, startPoint x: 216, startPoint y: 269, endPoint x: 217, endPoint y: 162, distance: 106.7
click at [0, 0] on slot at bounding box center [0, 0] width 0 height 0
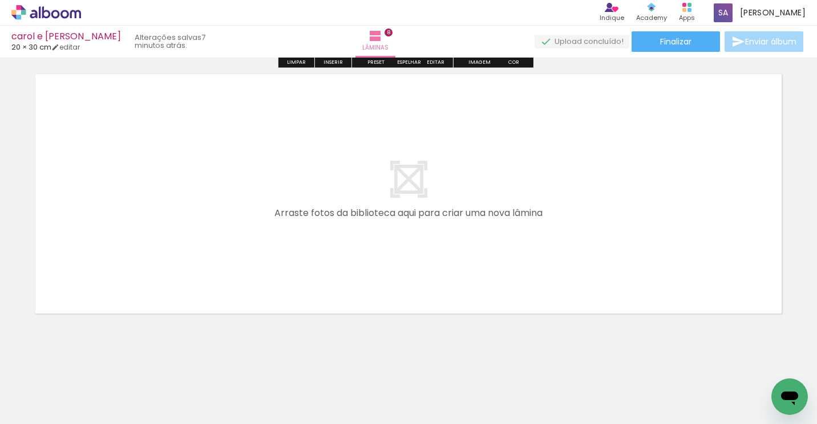
scroll to position [2285, 0]
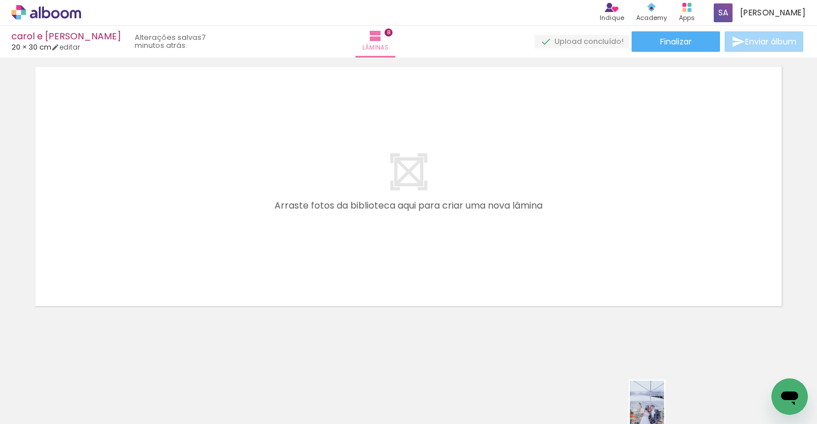
drag, startPoint x: 672, startPoint y: 414, endPoint x: 663, endPoint y: 415, distance: 9.8
click at [663, 415] on quentale-thumb at bounding box center [658, 386] width 64 height 66
drag, startPoint x: 674, startPoint y: 418, endPoint x: 4, endPoint y: 27, distance: 775.8
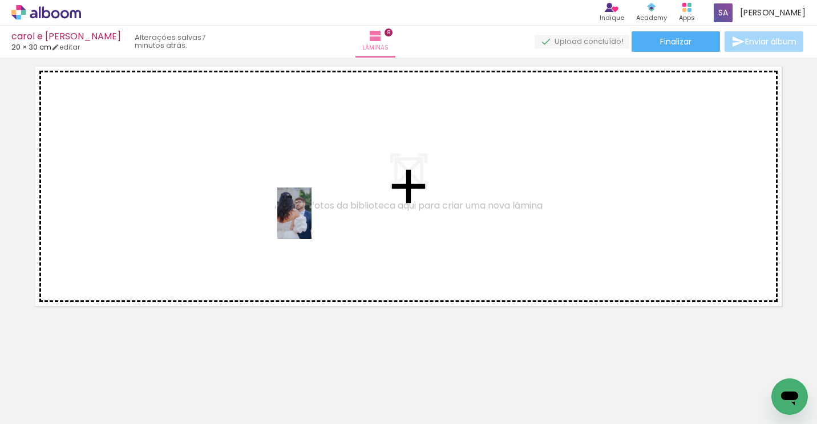
drag, startPoint x: 760, startPoint y: 374, endPoint x: 300, endPoint y: 220, distance: 484.8
click at [300, 220] on quentale-workspace at bounding box center [408, 212] width 817 height 424
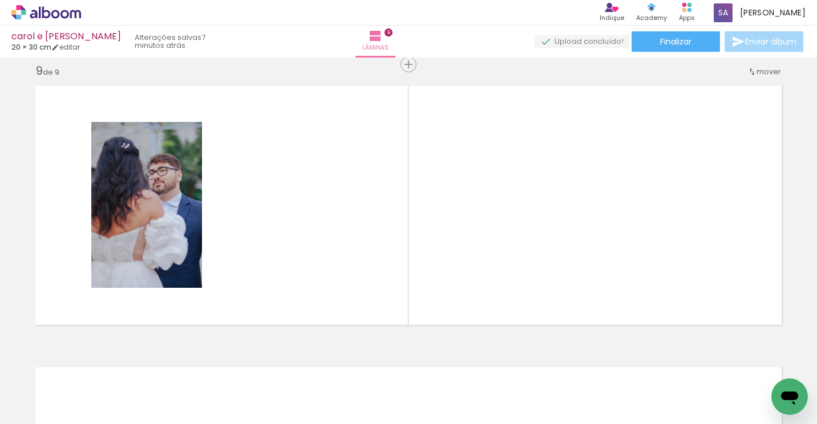
scroll to position [0, 2262]
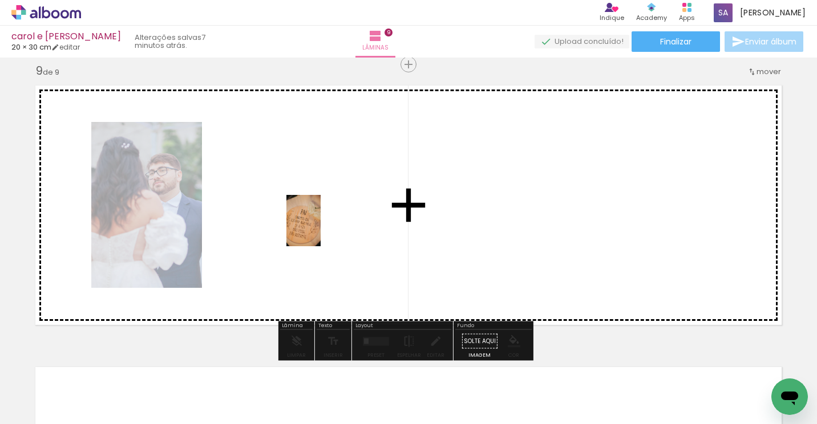
drag, startPoint x: 538, startPoint y: 395, endPoint x: 321, endPoint y: 229, distance: 273.1
click at [321, 229] on quentale-workspace at bounding box center [408, 212] width 817 height 424
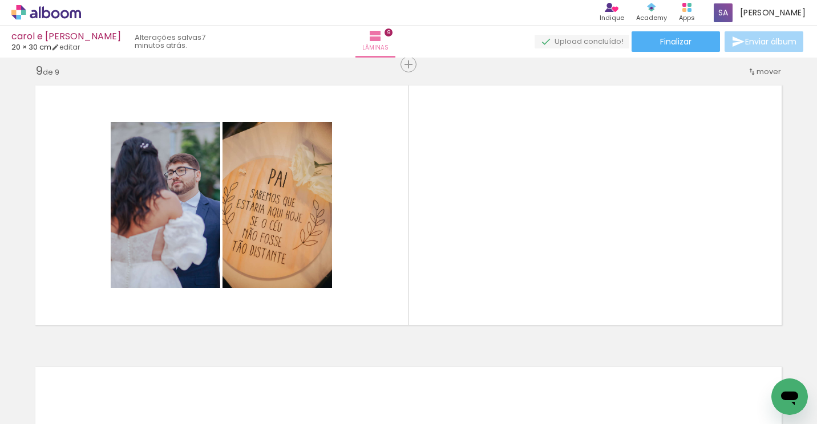
scroll to position [0, 519]
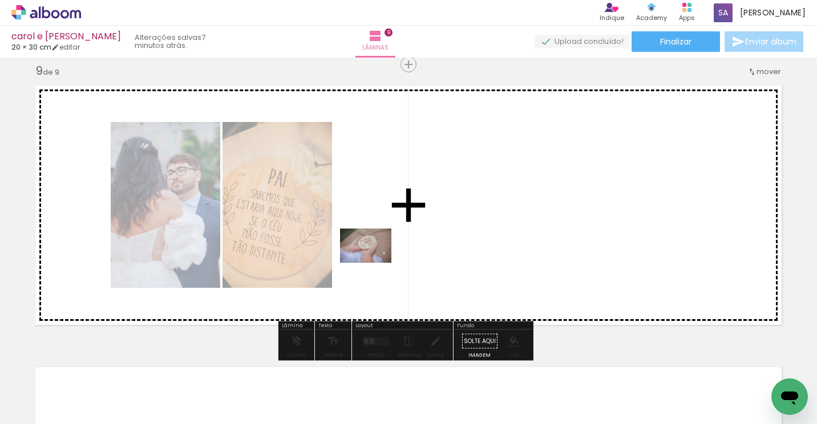
drag, startPoint x: 365, startPoint y: 390, endPoint x: 374, endPoint y: 262, distance: 128.1
click at [374, 262] on quentale-workspace at bounding box center [408, 212] width 817 height 424
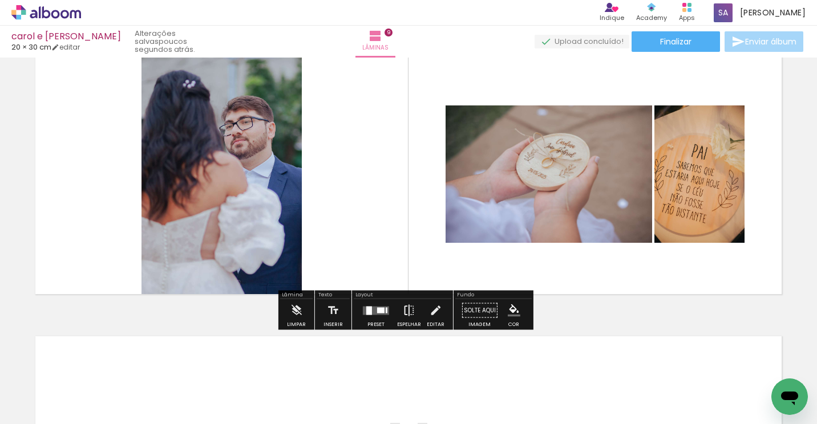
scroll to position [2323, 0]
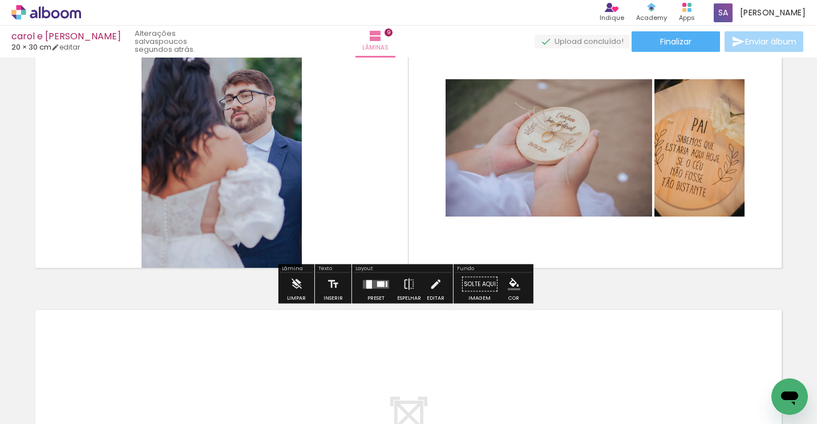
click at [375, 279] on div at bounding box center [375, 284] width 31 height 23
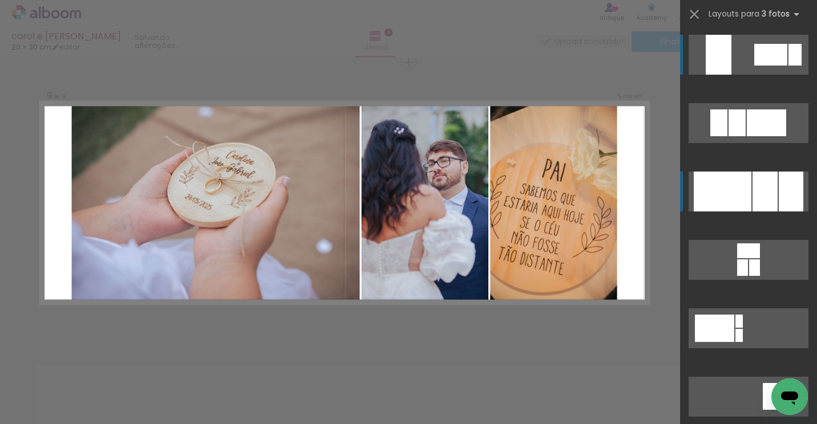
scroll to position [2266, 0]
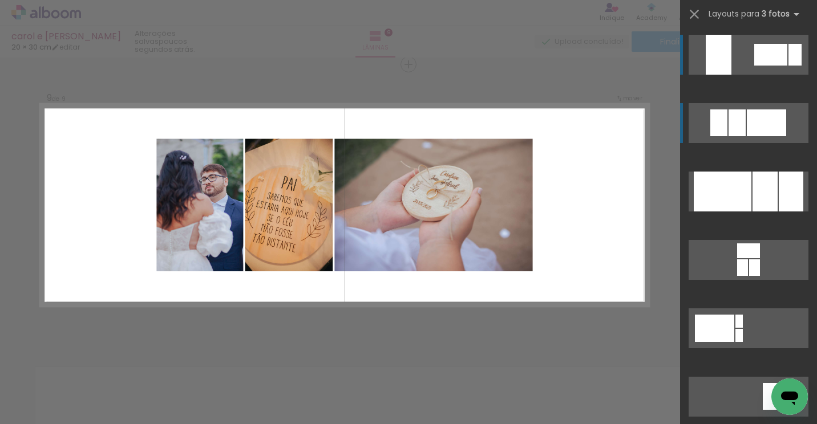
click at [759, 123] on div at bounding box center [766, 123] width 39 height 27
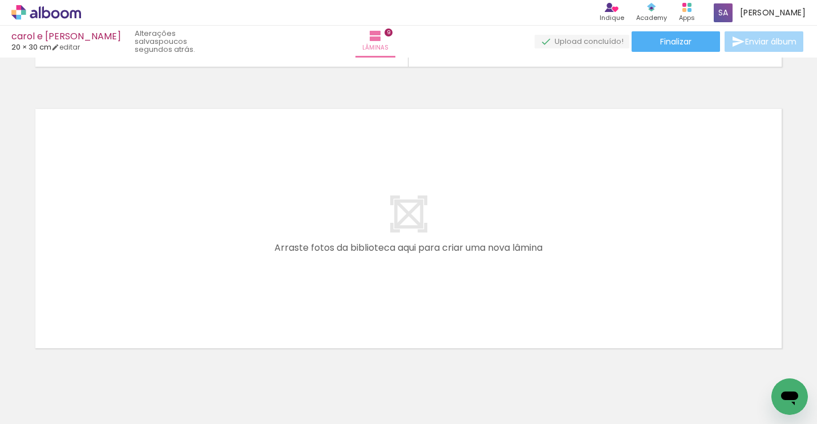
scroll to position [2551, 0]
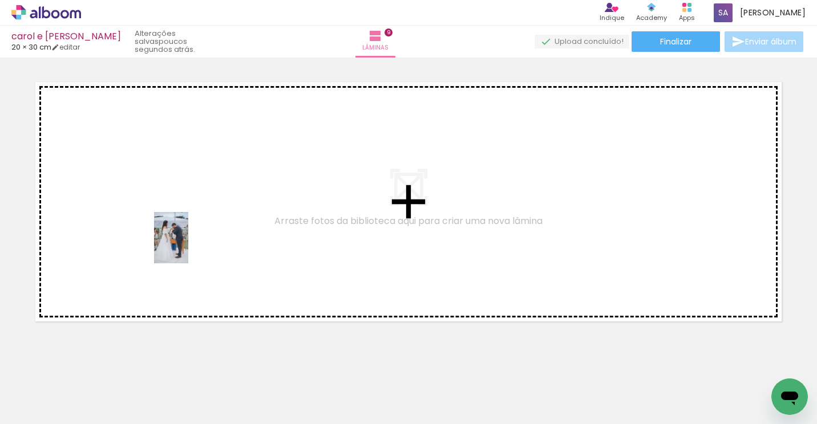
drag, startPoint x: 231, startPoint y: 399, endPoint x: 270, endPoint y: 357, distance: 57.3
click at [188, 246] on quentale-workspace at bounding box center [408, 212] width 817 height 424
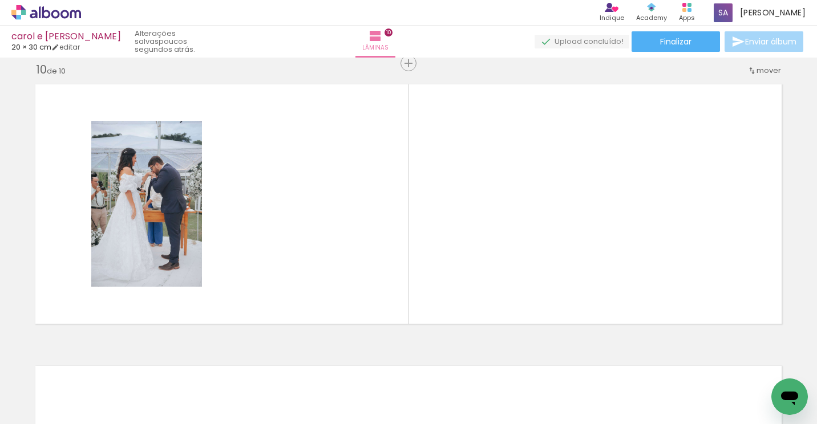
scroll to position [2548, 0]
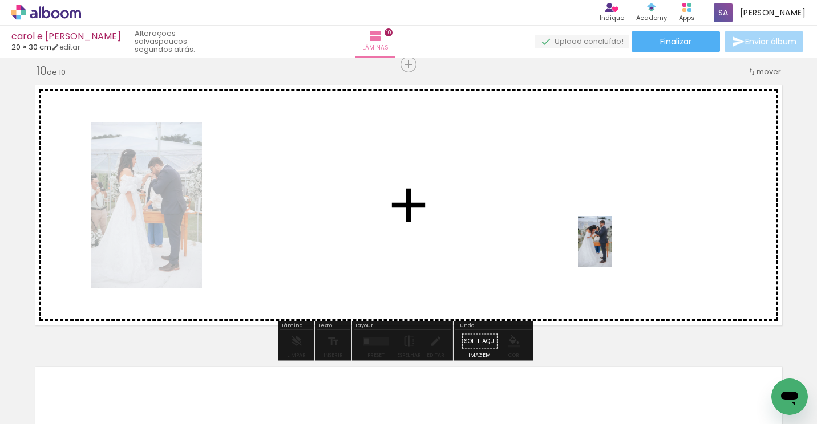
drag, startPoint x: 299, startPoint y: 392, endPoint x: 612, endPoint y: 250, distance: 343.1
click at [612, 250] on quentale-workspace at bounding box center [408, 212] width 817 height 424
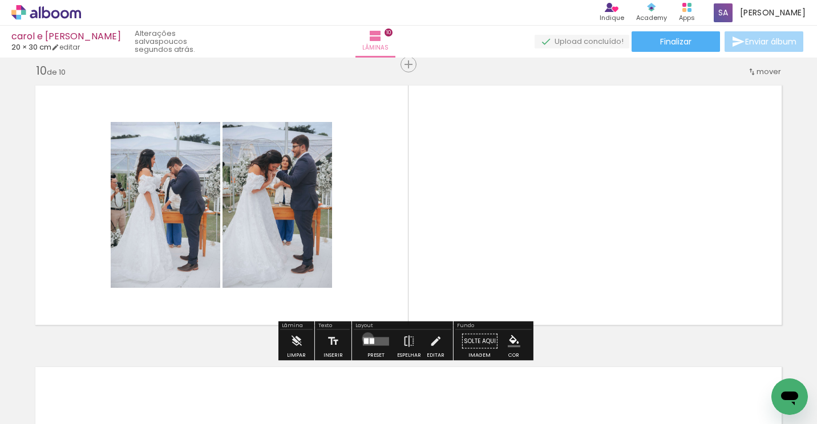
click at [365, 338] on div at bounding box center [366, 341] width 5 height 6
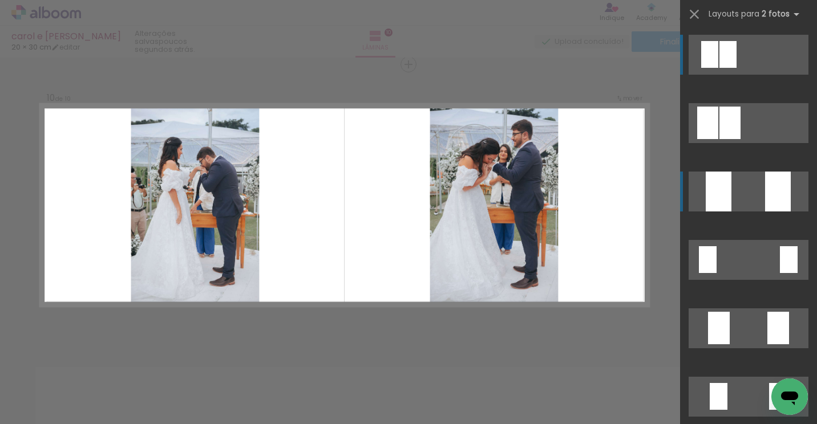
click at [781, 193] on div at bounding box center [778, 192] width 26 height 40
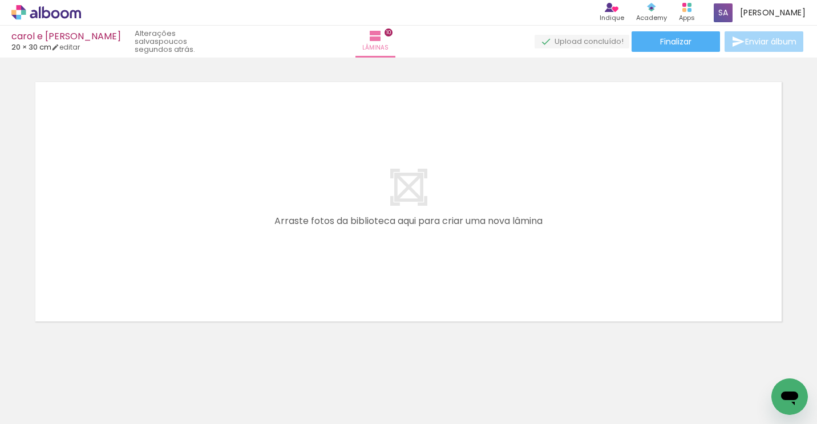
scroll to position [0, 806]
